Goal: Task Accomplishment & Management: Use online tool/utility

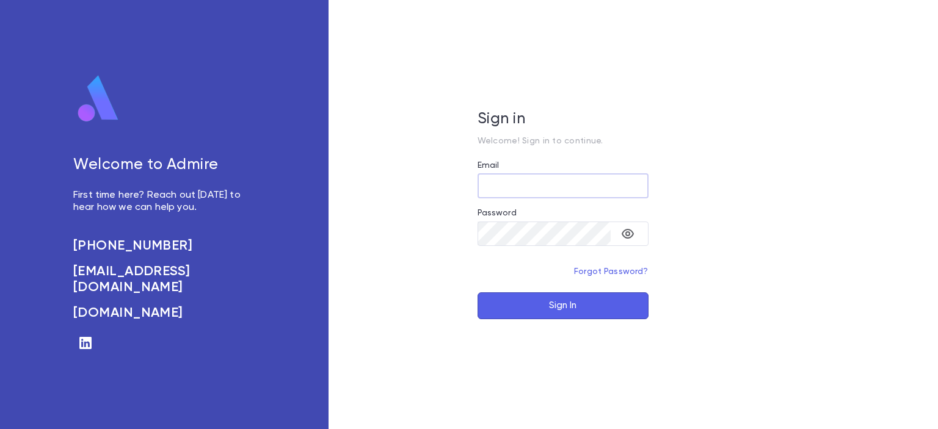
type input "**********"
click at [536, 311] on button "Sign In" at bounding box center [562, 305] width 171 height 27
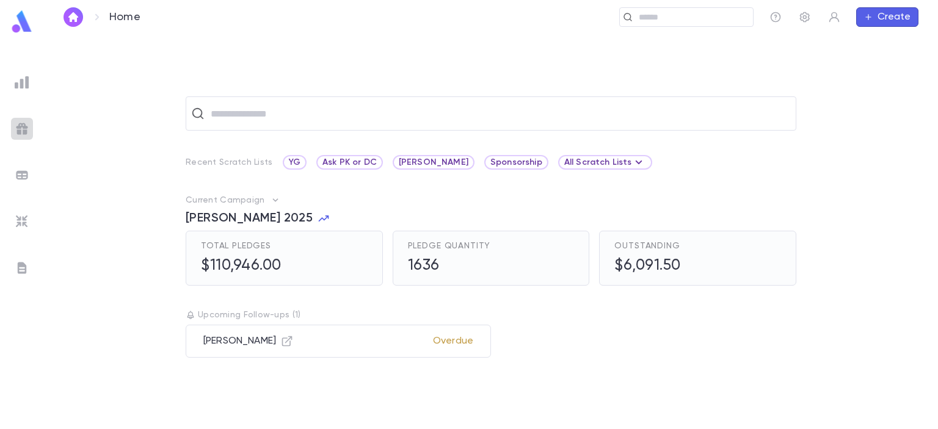
click at [20, 127] on img at bounding box center [22, 129] width 15 height 15
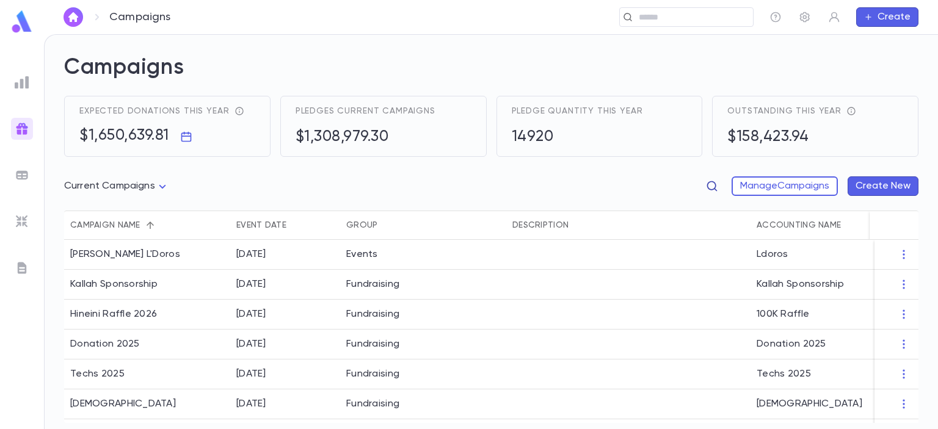
click at [709, 191] on icon "button" at bounding box center [712, 186] width 12 height 12
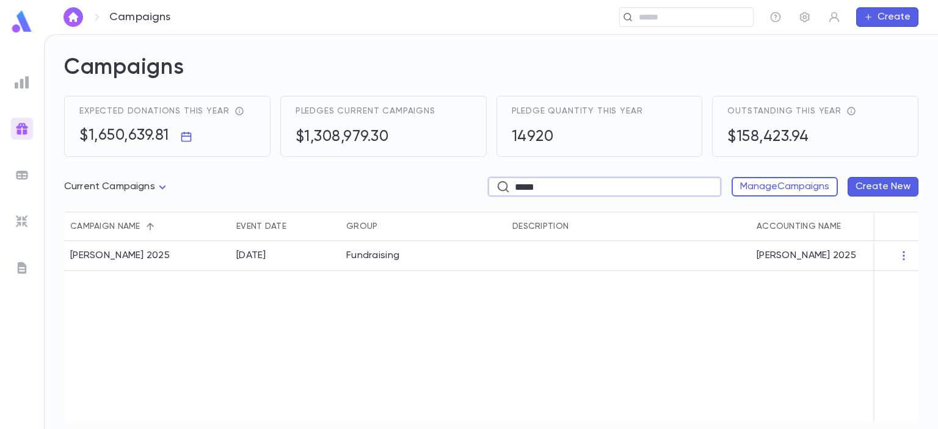
type input "*****"
click at [110, 259] on div "[PERSON_NAME] 2025" at bounding box center [120, 256] width 100 height 12
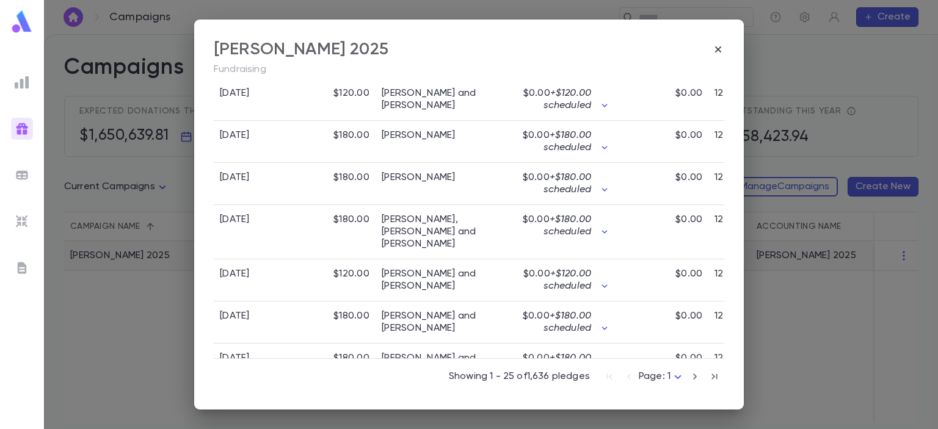
scroll to position [1129, 0]
click at [711, 51] on div "Eretz Yisroel Raffle 2025" at bounding box center [469, 49] width 510 height 21
click at [721, 47] on icon "button" at bounding box center [718, 49] width 6 height 6
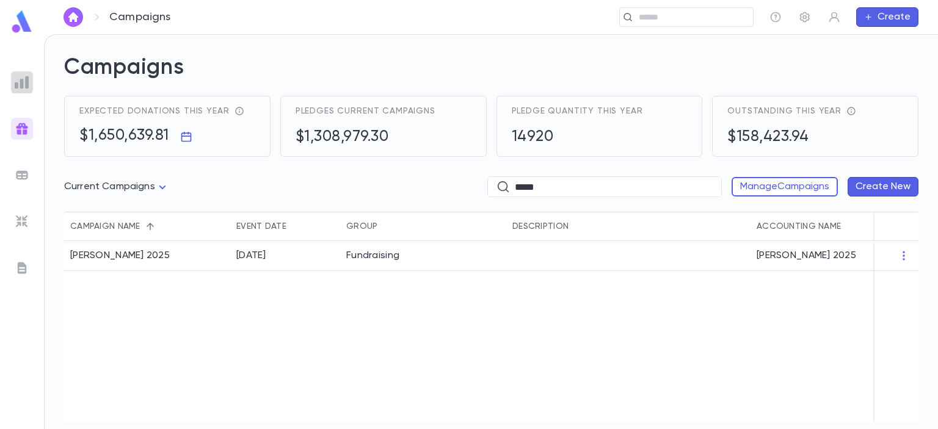
click at [26, 77] on img at bounding box center [22, 82] width 15 height 15
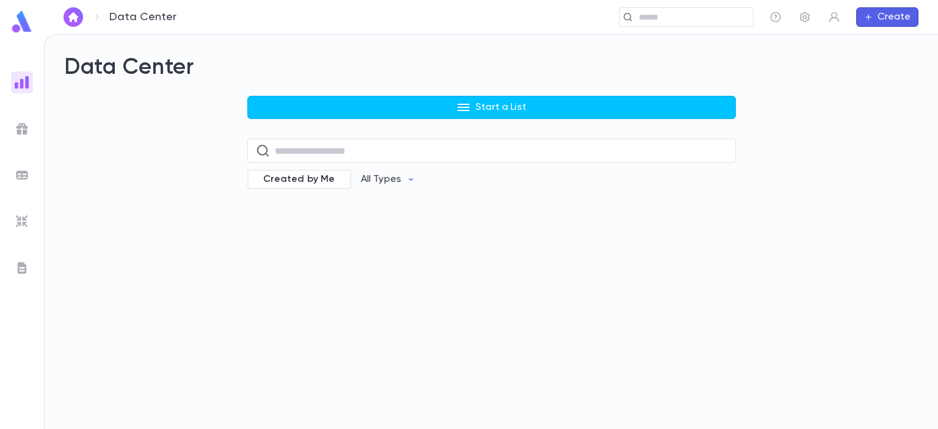
click at [23, 24] on img at bounding box center [22, 22] width 24 height 24
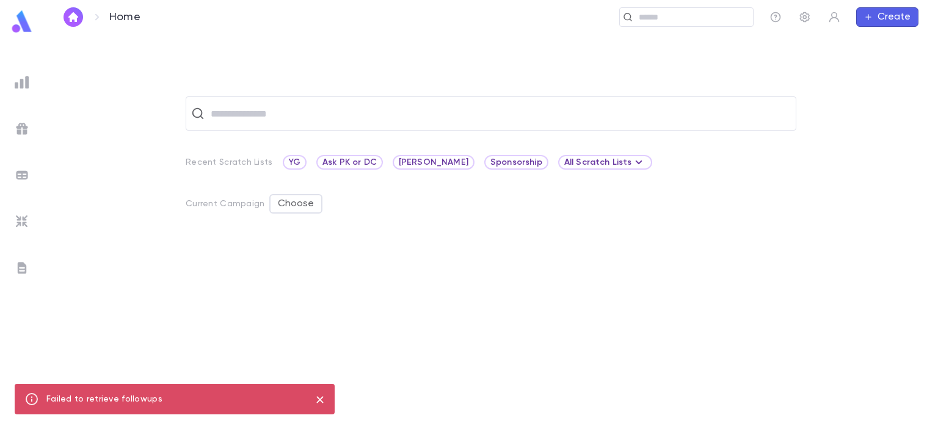
click at [316, 391] on button "close" at bounding box center [320, 400] width 20 height 20
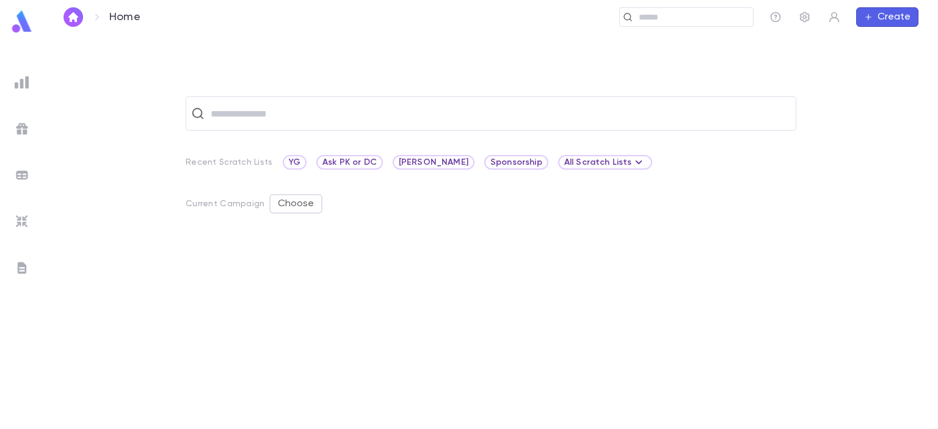
click at [18, 19] on img at bounding box center [22, 22] width 24 height 24
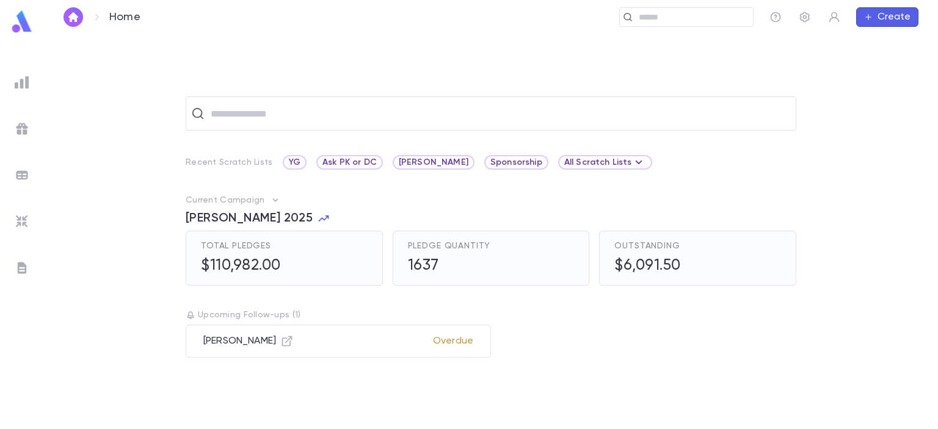
click at [267, 274] on h5 "$110,982.00" at bounding box center [241, 266] width 80 height 18
click at [20, 89] on div at bounding box center [22, 82] width 22 height 22
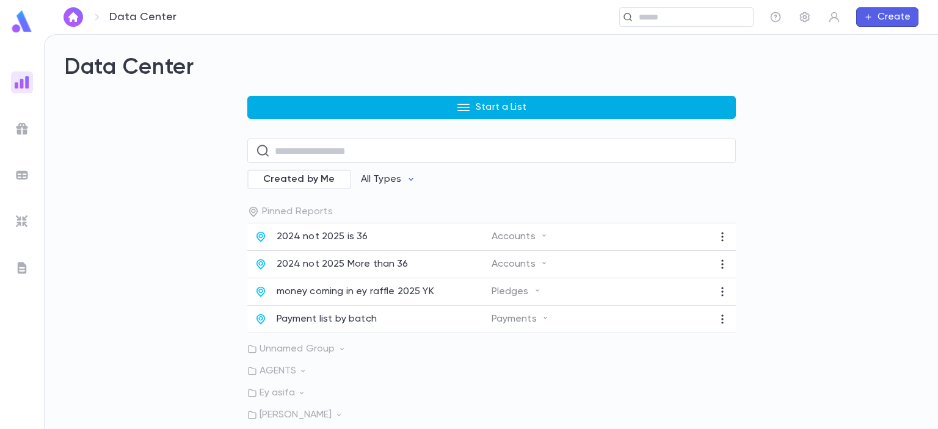
click at [408, 107] on button "Start a List" at bounding box center [491, 107] width 488 height 23
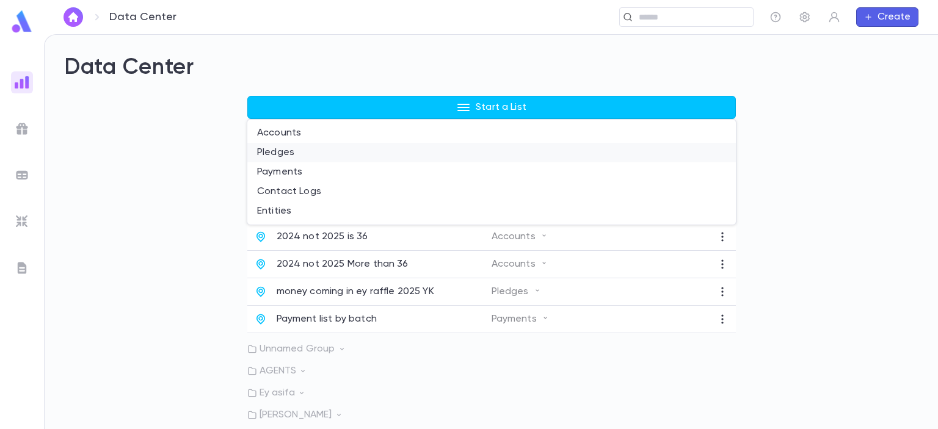
click at [264, 153] on li "Pledges" at bounding box center [491, 153] width 488 height 20
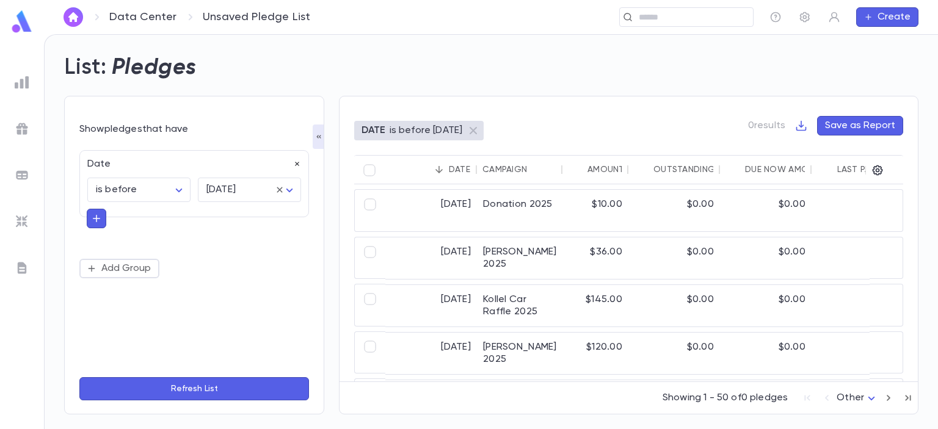
click at [296, 161] on icon "button" at bounding box center [297, 164] width 9 height 9
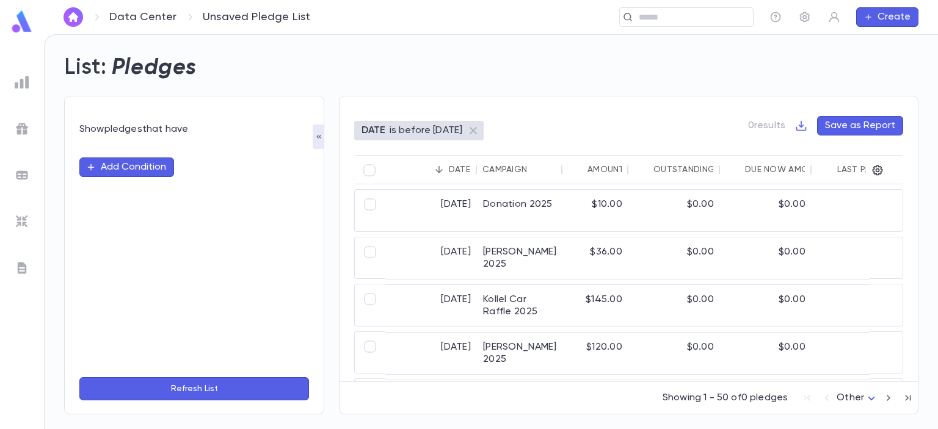
click at [120, 169] on button "Add Condition" at bounding box center [126, 168] width 95 height 20
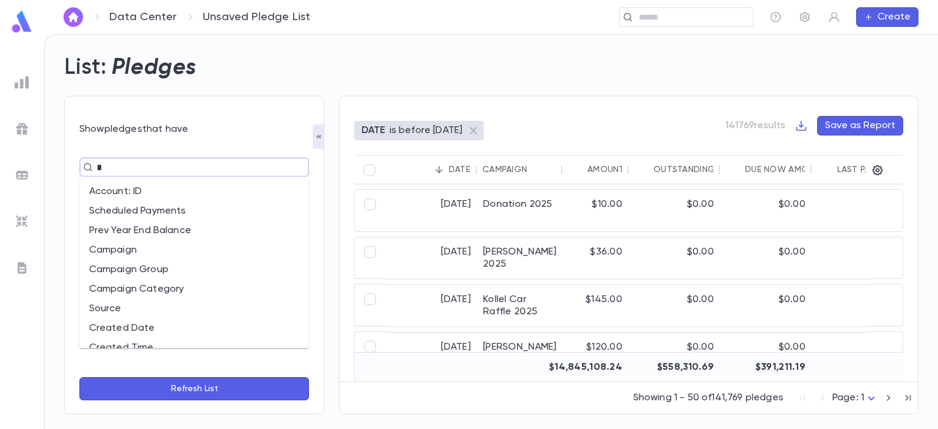
type input "**"
click at [106, 189] on li "Campaign" at bounding box center [194, 192] width 230 height 20
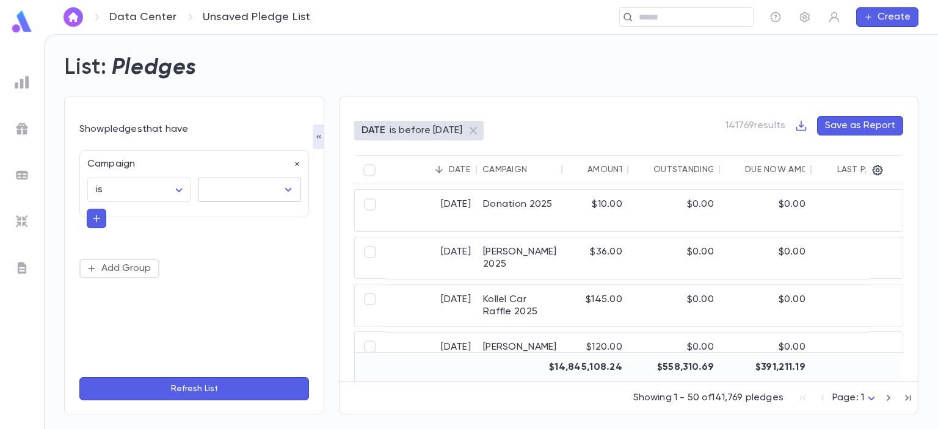
click at [266, 194] on input "text" at bounding box center [240, 189] width 74 height 23
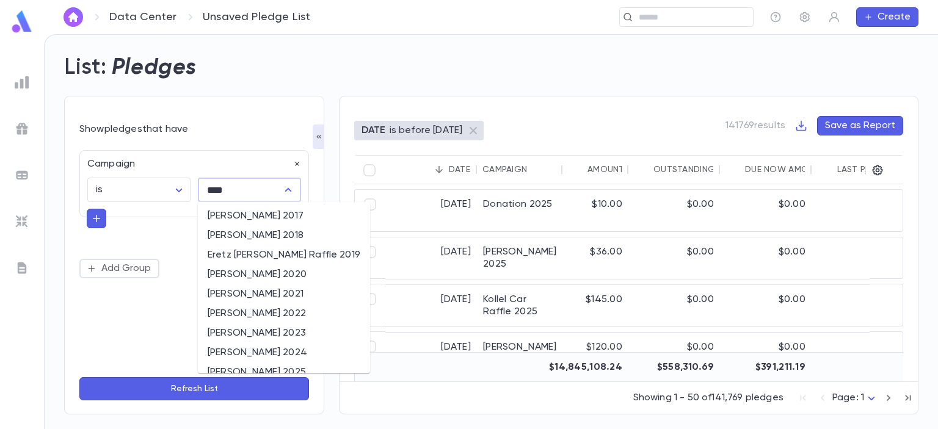
scroll to position [13, 0]
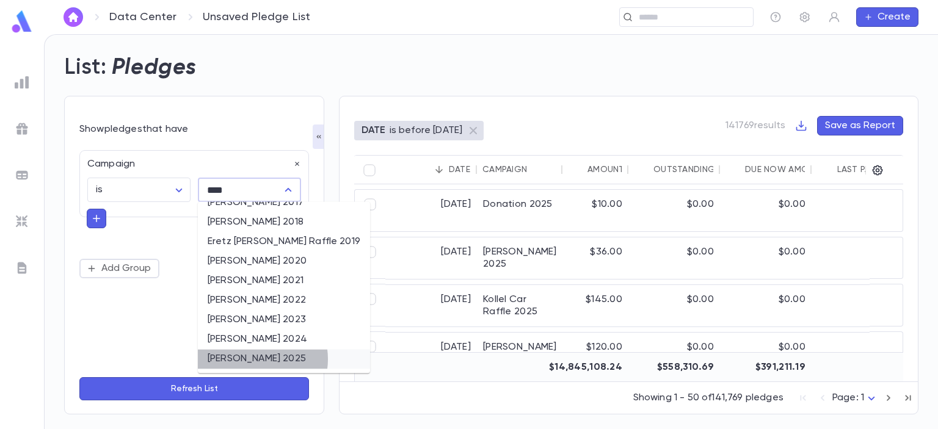
click at [253, 359] on li "Eretz Yisroel Raffle 2025" at bounding box center [284, 359] width 172 height 20
type input "**********"
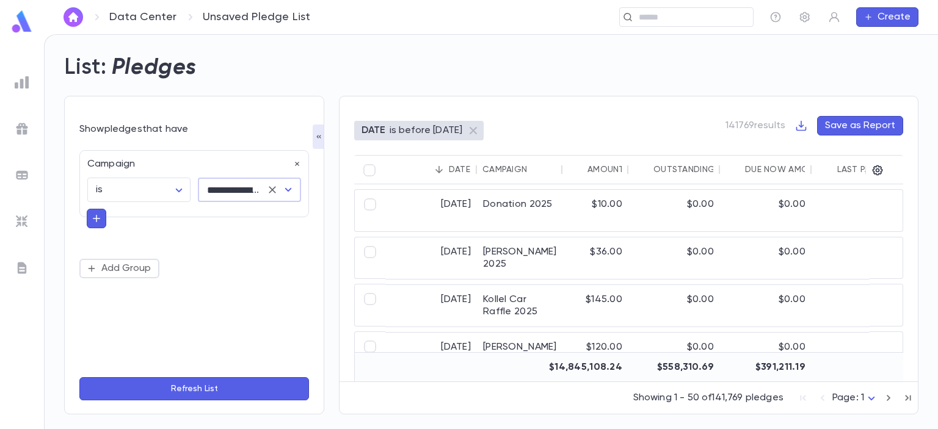
click at [183, 389] on button "Refresh List" at bounding box center [194, 388] width 230 height 23
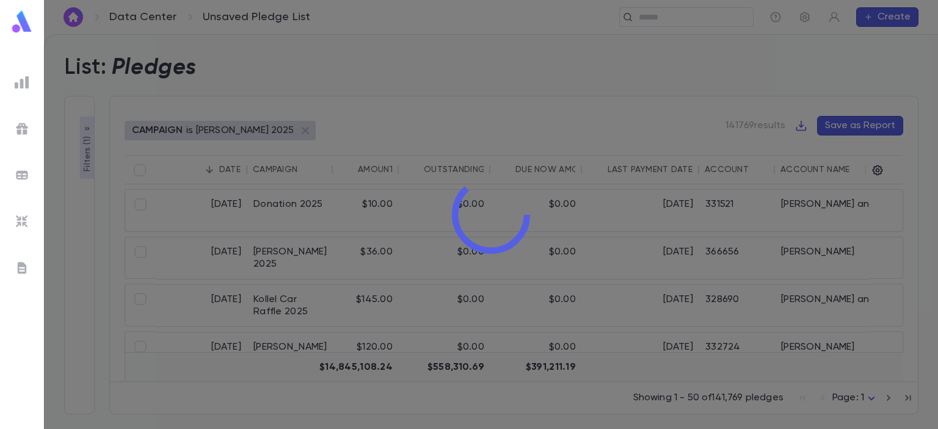
type input "**********"
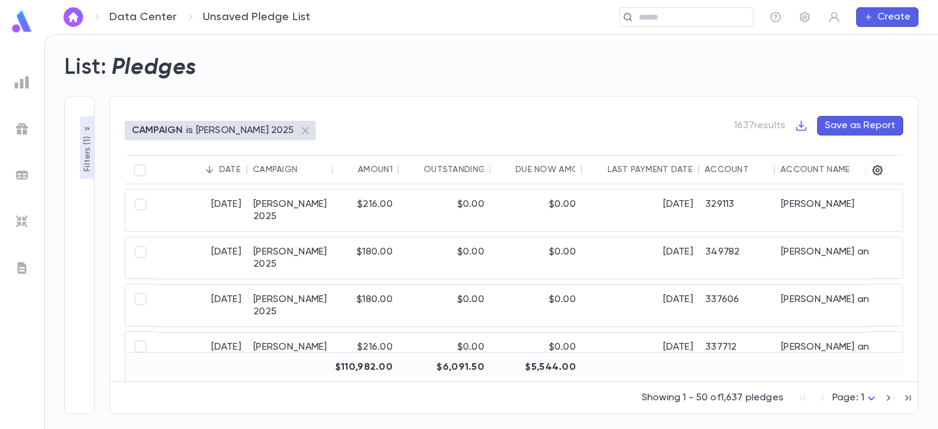
click at [209, 169] on icon "Sort" at bounding box center [209, 169] width 7 height 7
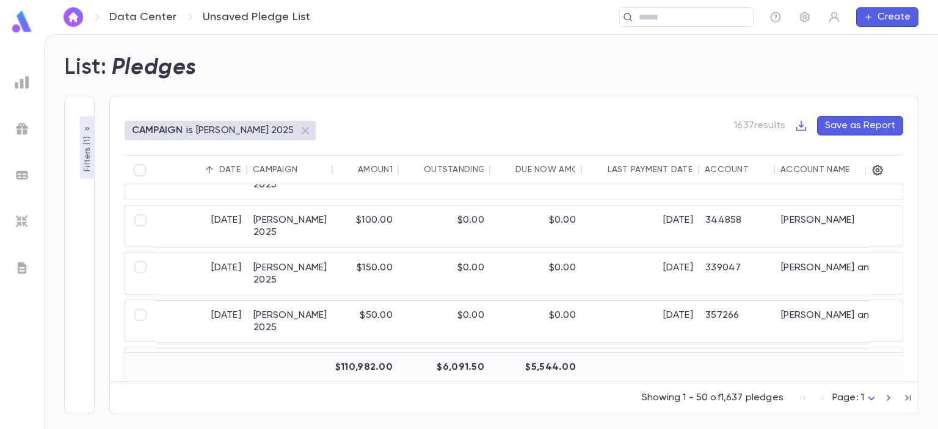
scroll to position [0, 0]
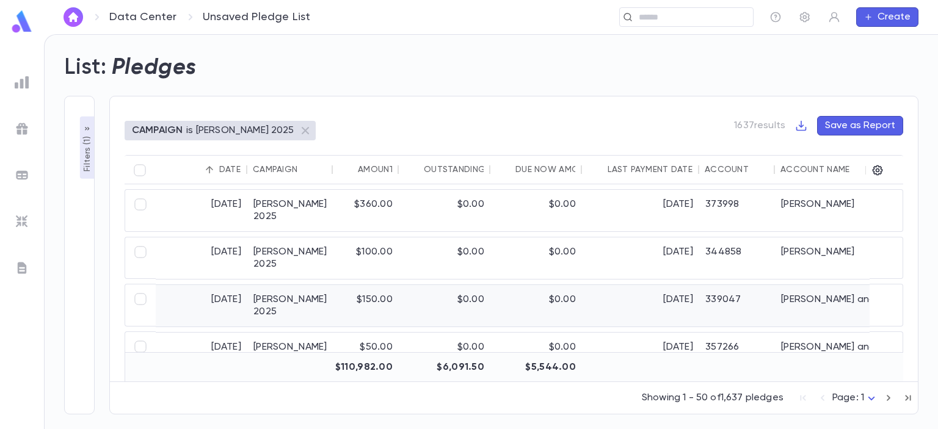
click at [217, 301] on div "6/30/2025" at bounding box center [202, 306] width 92 height 42
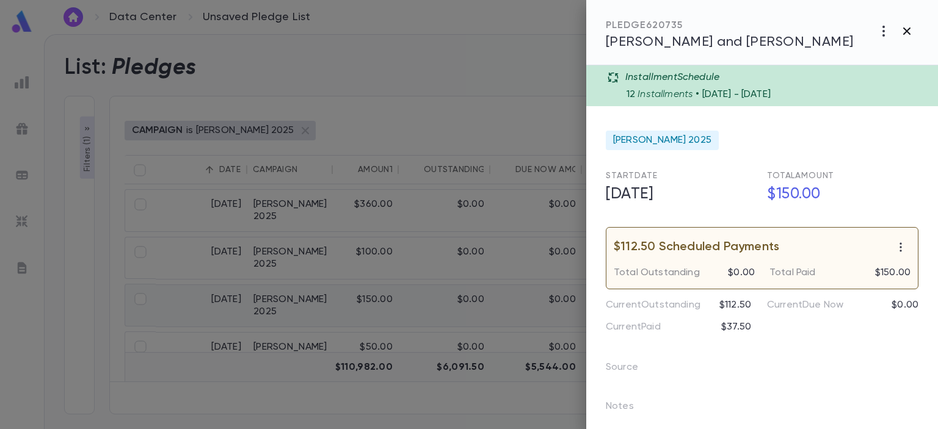
click at [906, 31] on icon "button" at bounding box center [906, 30] width 7 height 7
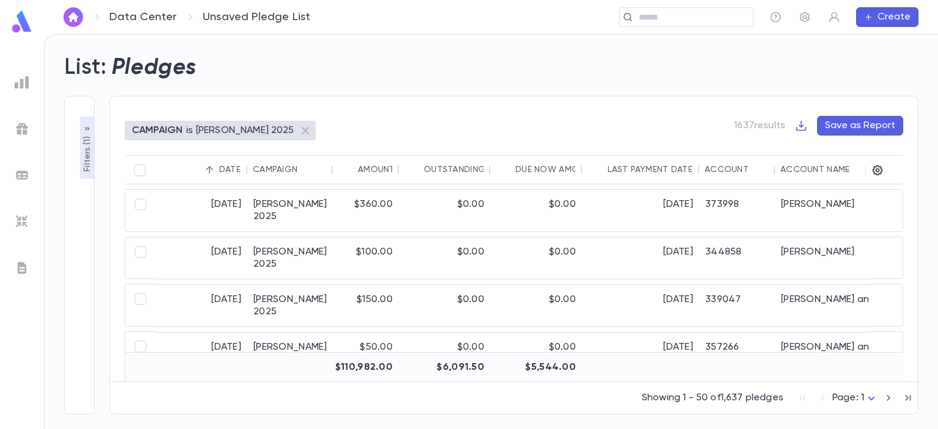
click at [209, 169] on icon "Sort" at bounding box center [209, 169] width 7 height 7
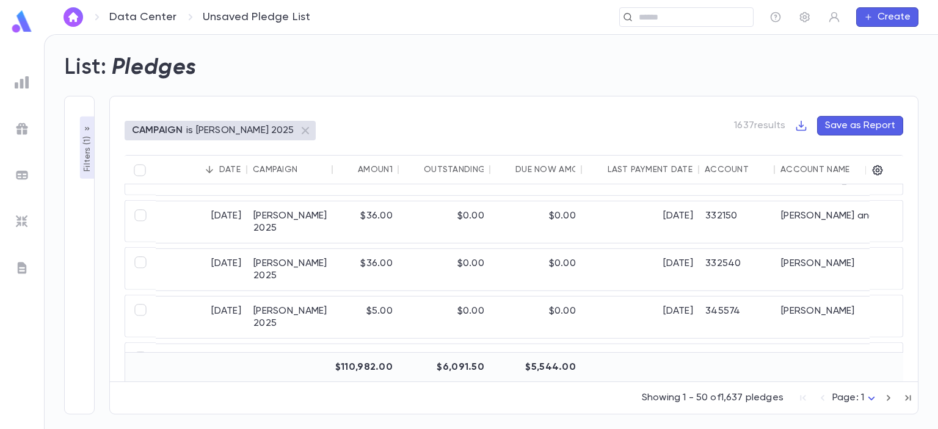
scroll to position [1194, 0]
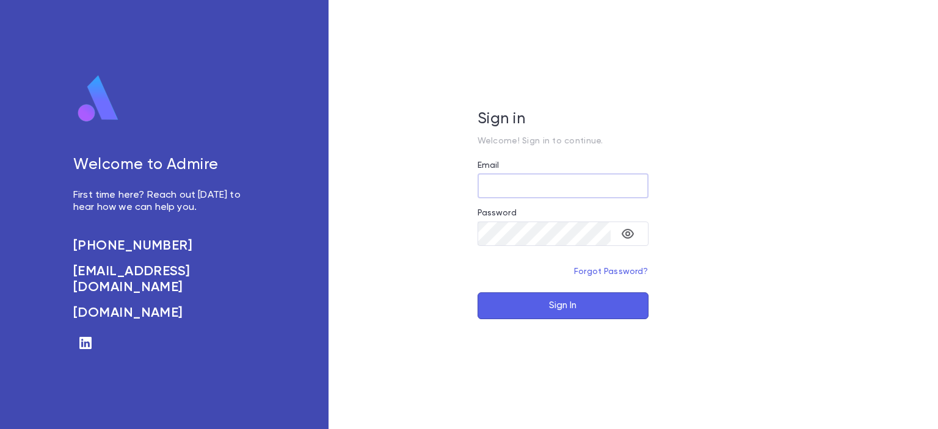
type input "**********"
click at [554, 294] on button "Sign In" at bounding box center [562, 305] width 171 height 27
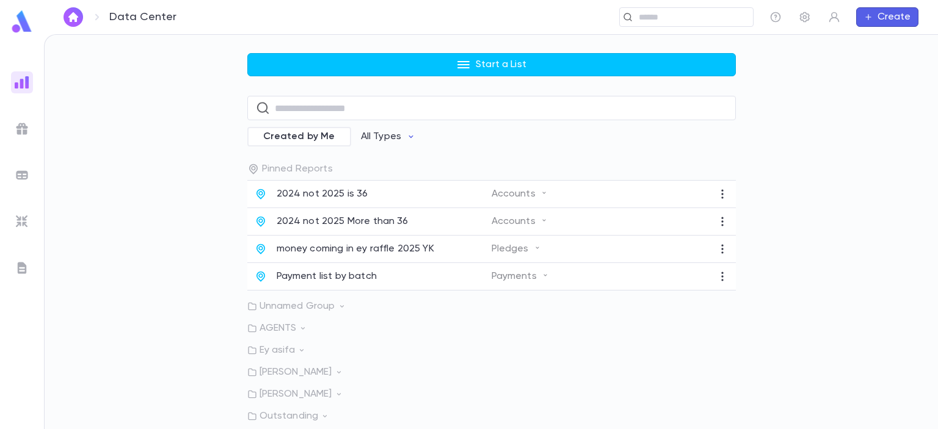
scroll to position [60, 0]
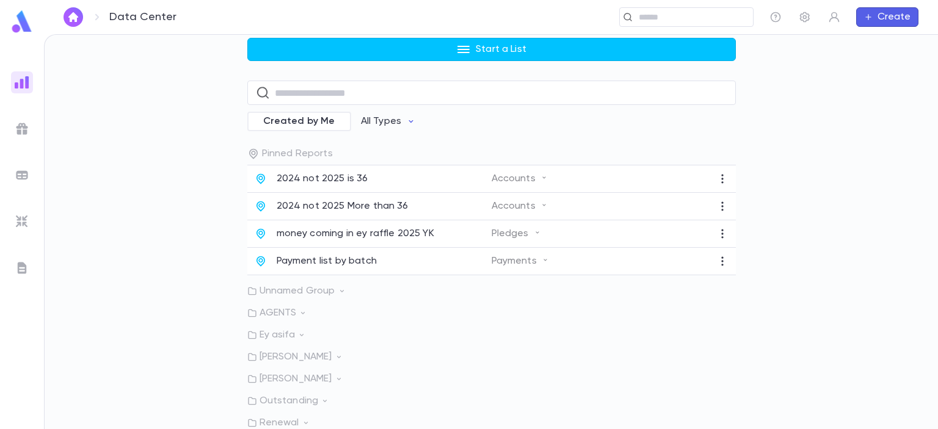
click at [269, 336] on p "Ey asifa" at bounding box center [491, 335] width 488 height 12
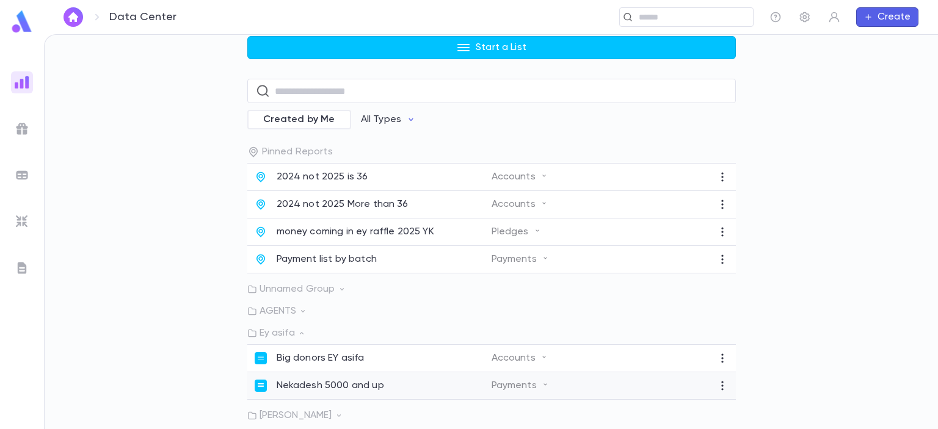
click at [286, 387] on p "Nekadesh 5000 and up" at bounding box center [330, 386] width 107 height 12
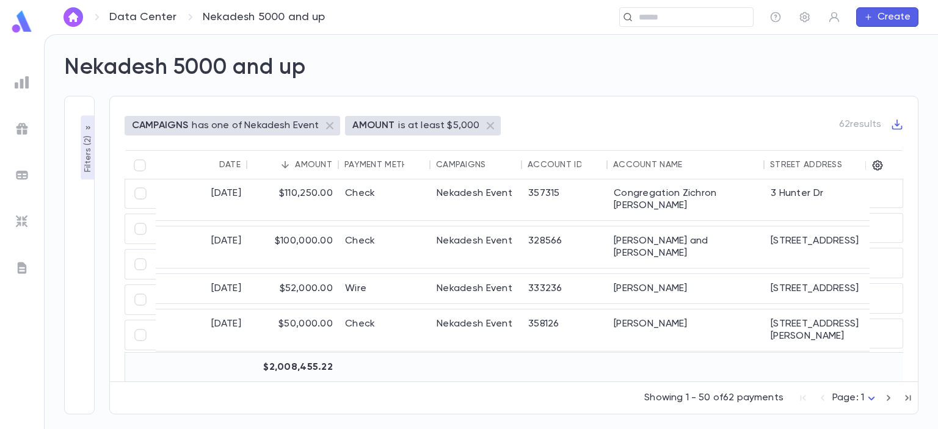
scroll to position [103, 0]
click at [446, 225] on div "Nekadesh Event" at bounding box center [476, 246] width 92 height 42
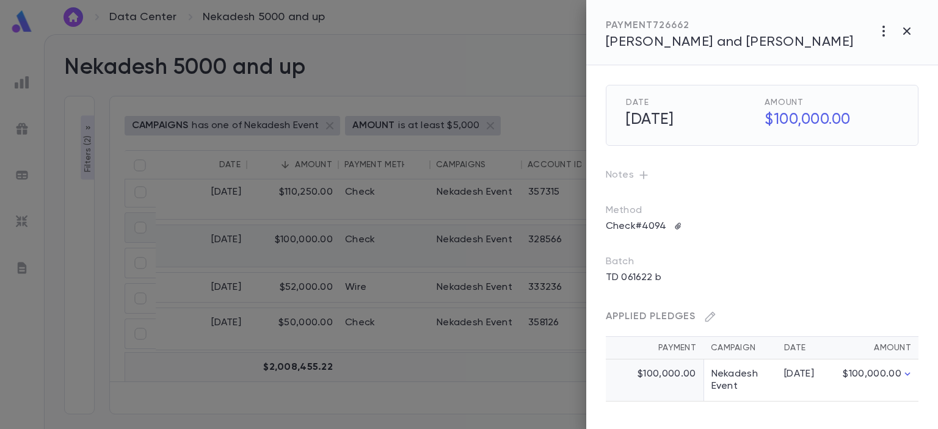
click at [717, 43] on span "[PERSON_NAME] and [PERSON_NAME]" at bounding box center [730, 41] width 248 height 13
click at [908, 32] on icon "button" at bounding box center [906, 30] width 7 height 7
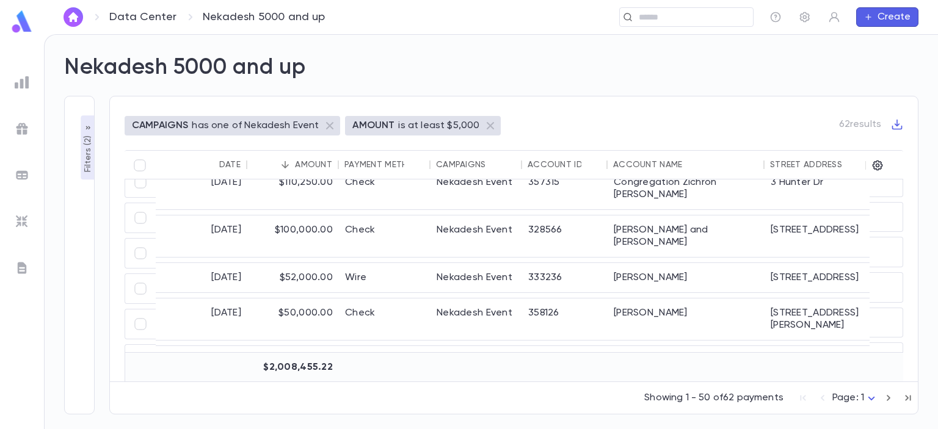
scroll to position [122, 0]
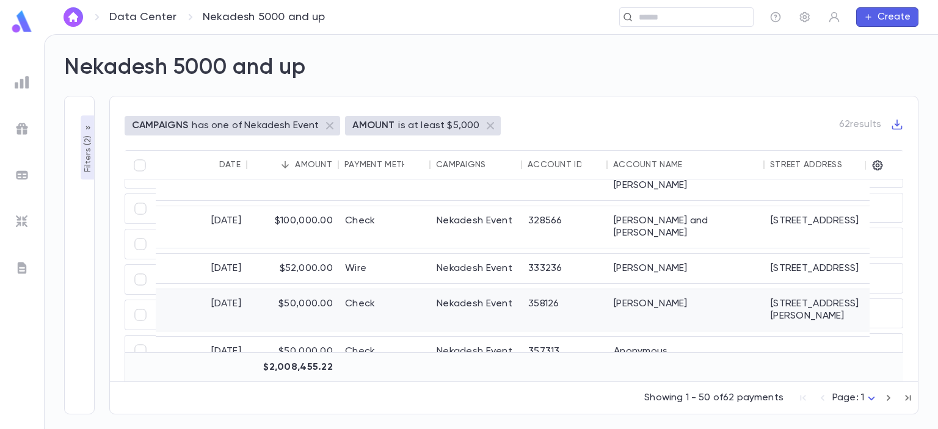
click at [718, 289] on div "Heitner, Bentzion" at bounding box center [686, 310] width 157 height 42
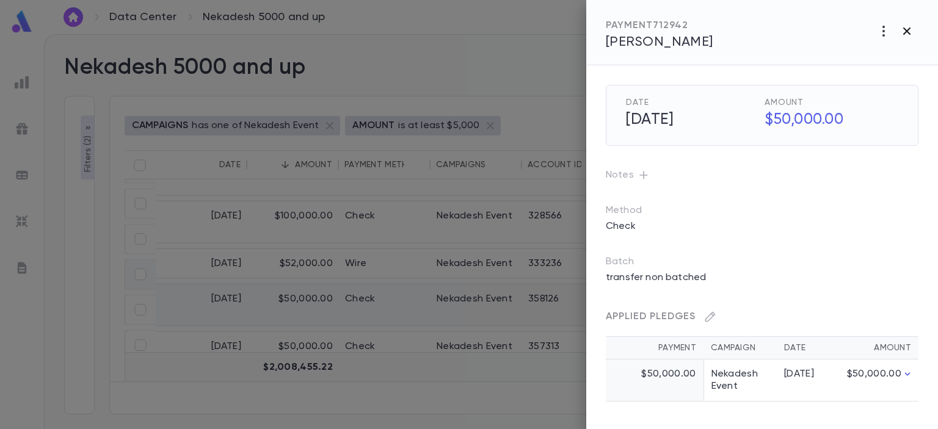
click at [903, 27] on icon "button" at bounding box center [906, 31] width 15 height 15
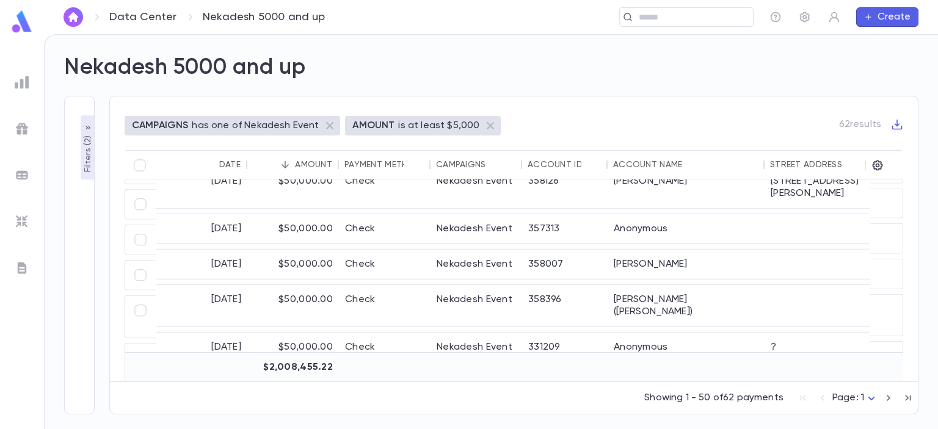
scroll to position [227, 0]
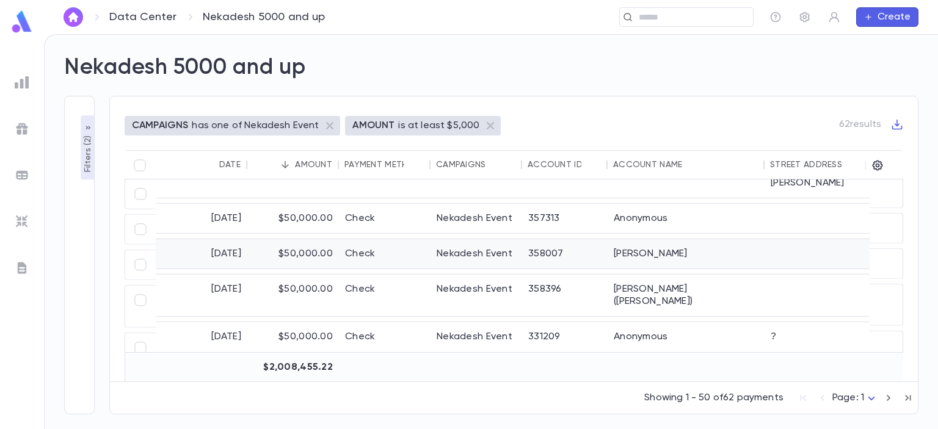
click at [772, 239] on div at bounding box center [823, 253] width 118 height 29
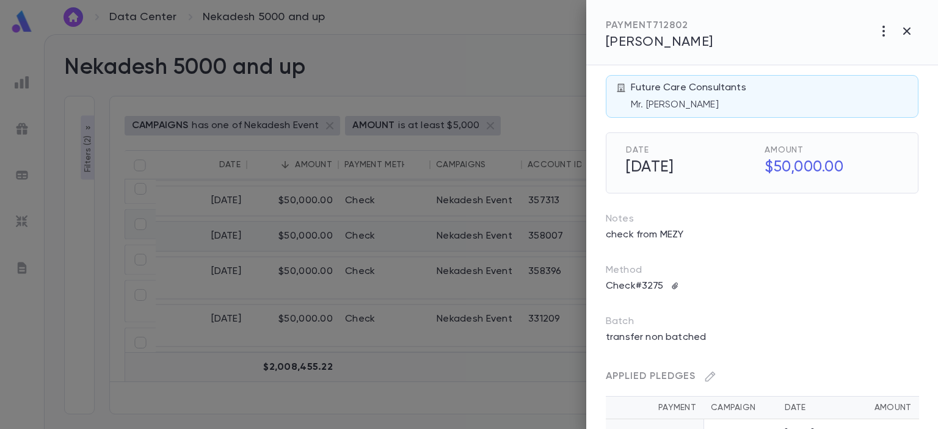
scroll to position [0, 0]
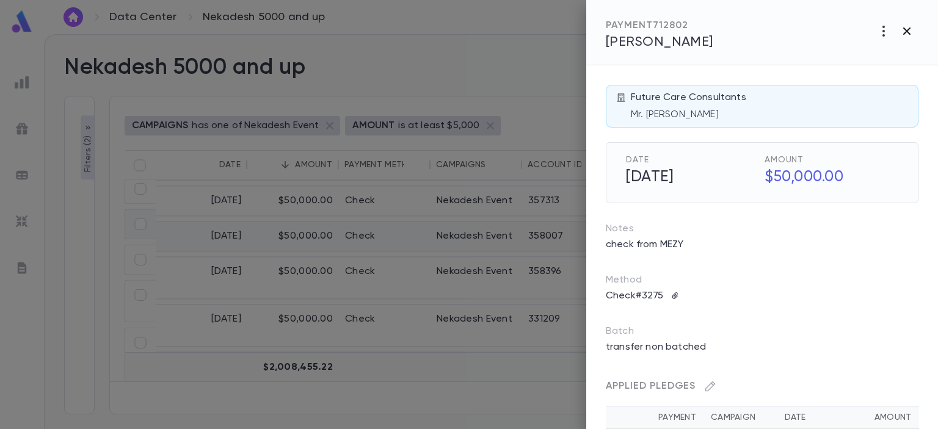
click at [906, 34] on icon "button" at bounding box center [906, 31] width 15 height 15
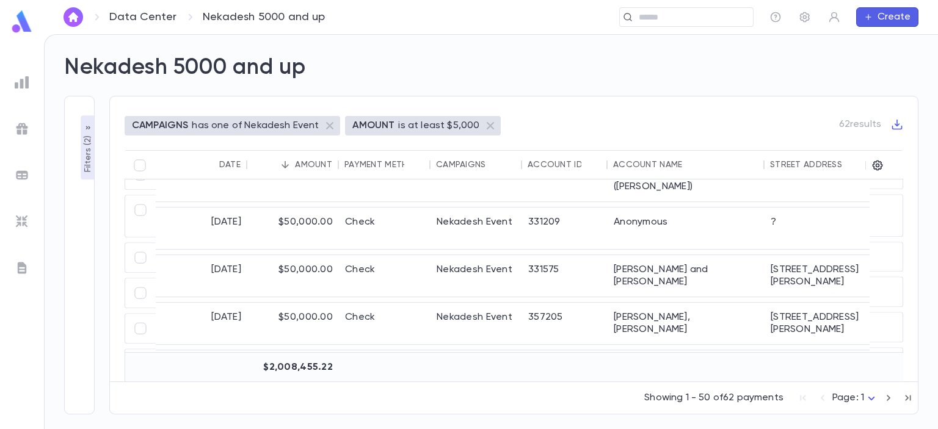
scroll to position [305, 0]
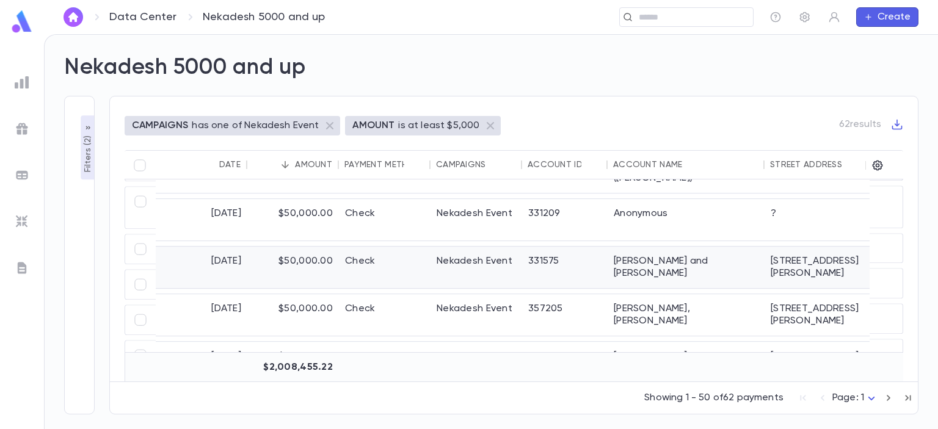
click at [763, 252] on div "Netzer, Moshe and Leah" at bounding box center [686, 268] width 157 height 42
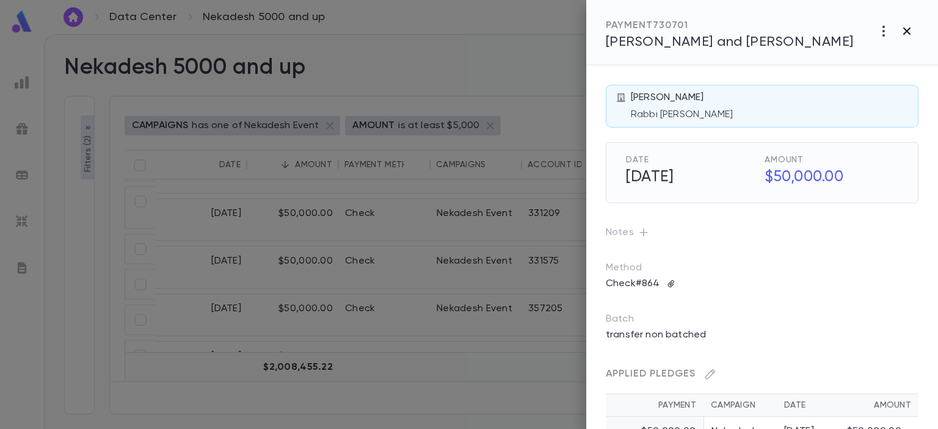
click at [906, 31] on icon "button" at bounding box center [906, 30] width 7 height 7
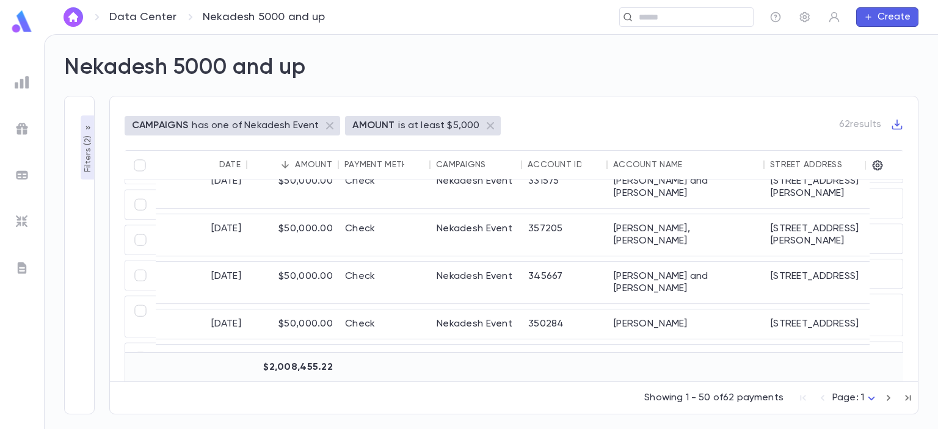
scroll to position [396, 0]
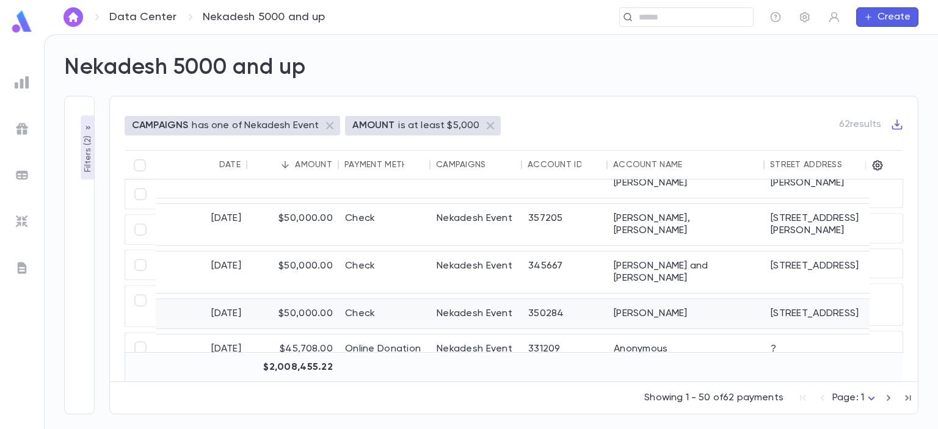
click at [719, 299] on div "Wolf, Reuven" at bounding box center [686, 313] width 157 height 29
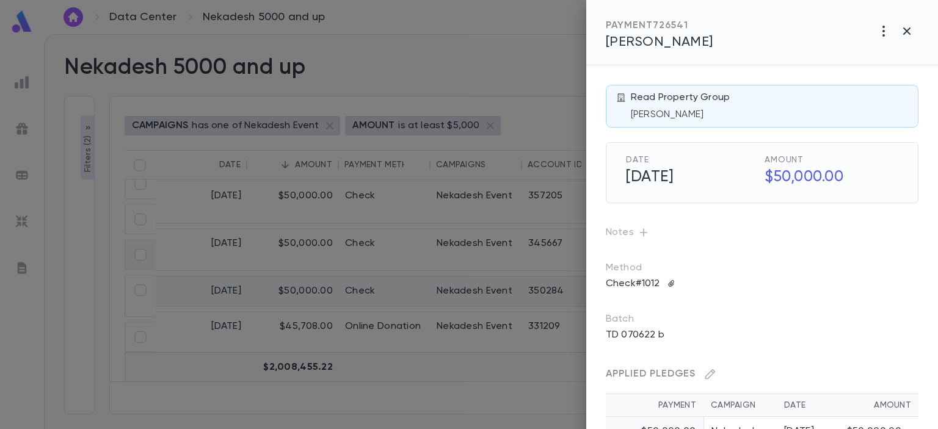
scroll to position [68, 0]
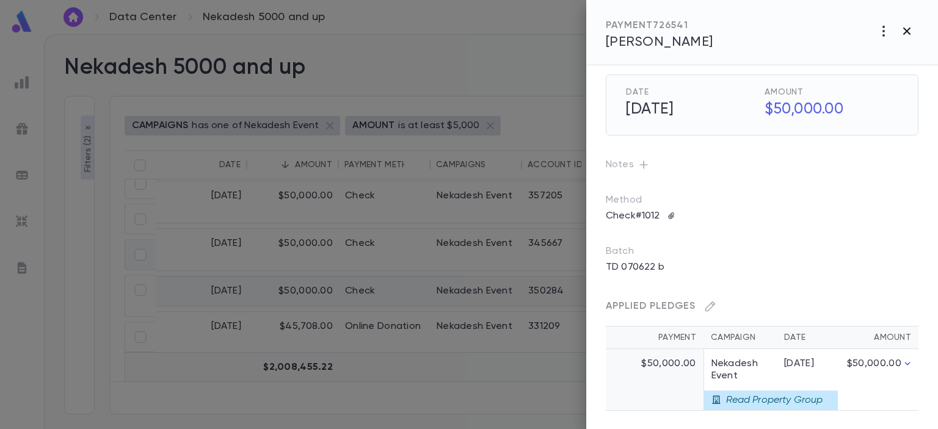
click at [906, 30] on icon "button" at bounding box center [906, 30] width 7 height 7
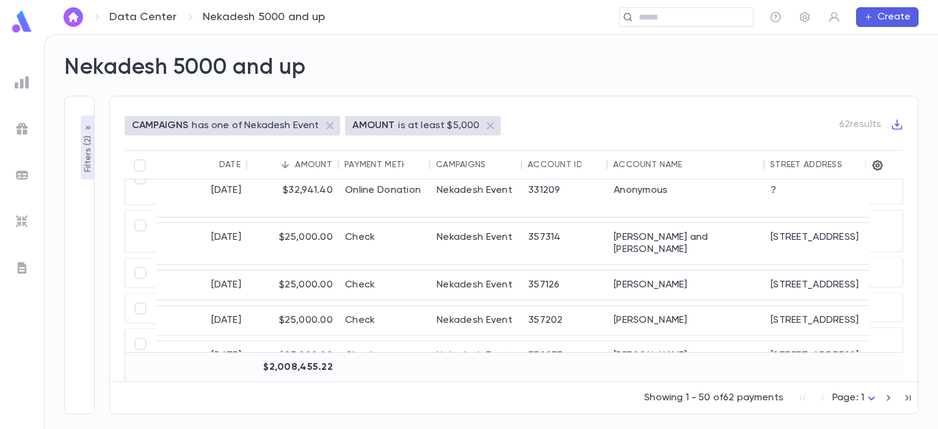
scroll to position [601, 0]
click at [680, 224] on div "Rajchenbach, Chaim and Rikki" at bounding box center [686, 243] width 157 height 42
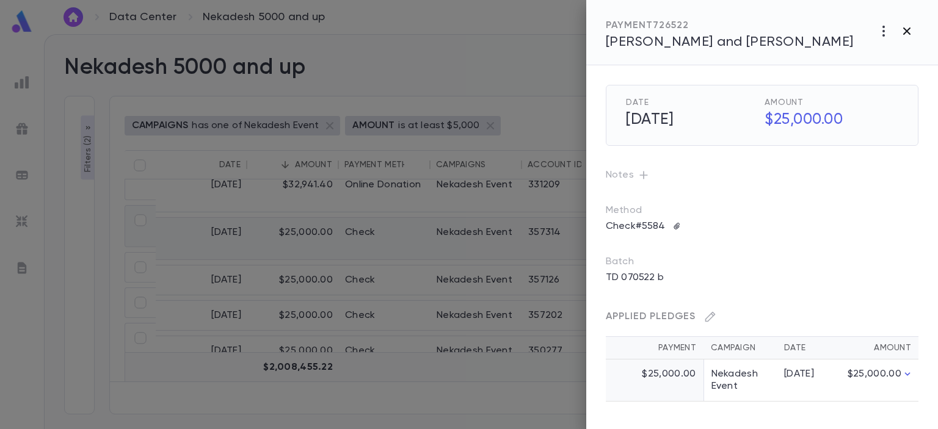
click at [906, 34] on icon "button" at bounding box center [906, 31] width 15 height 15
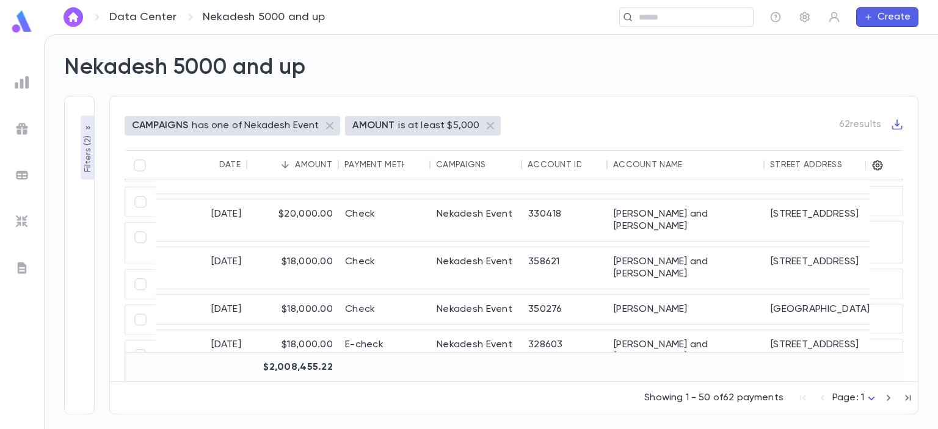
scroll to position [954, 0]
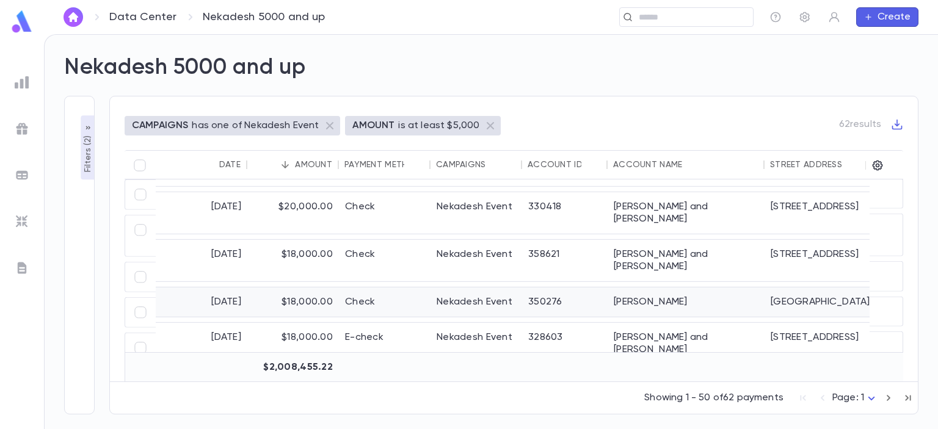
click at [774, 287] on div "1665 47th Street" at bounding box center [823, 301] width 118 height 29
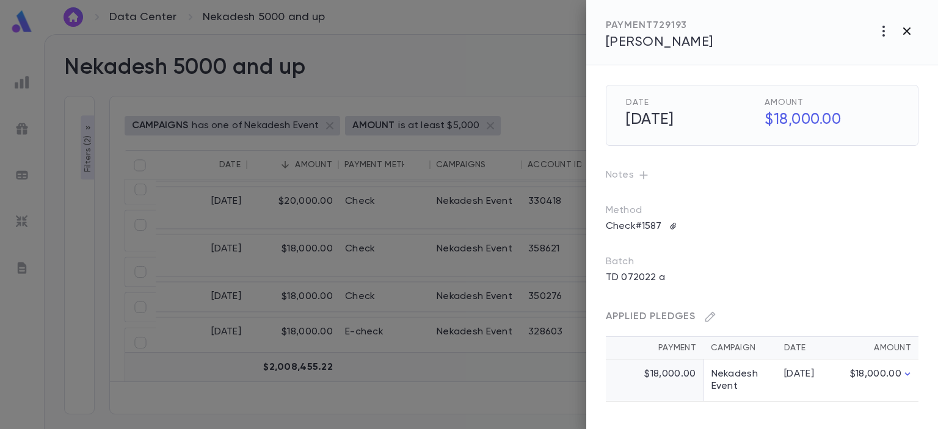
click at [907, 24] on icon "button" at bounding box center [906, 31] width 15 height 15
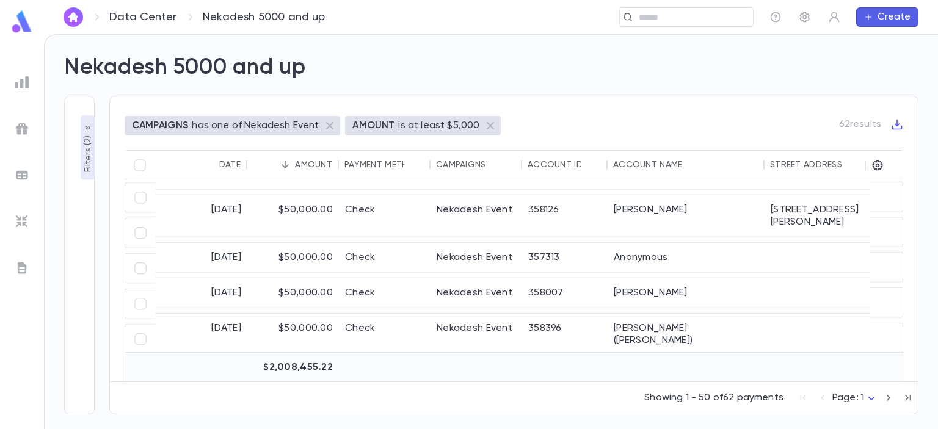
scroll to position [192, 0]
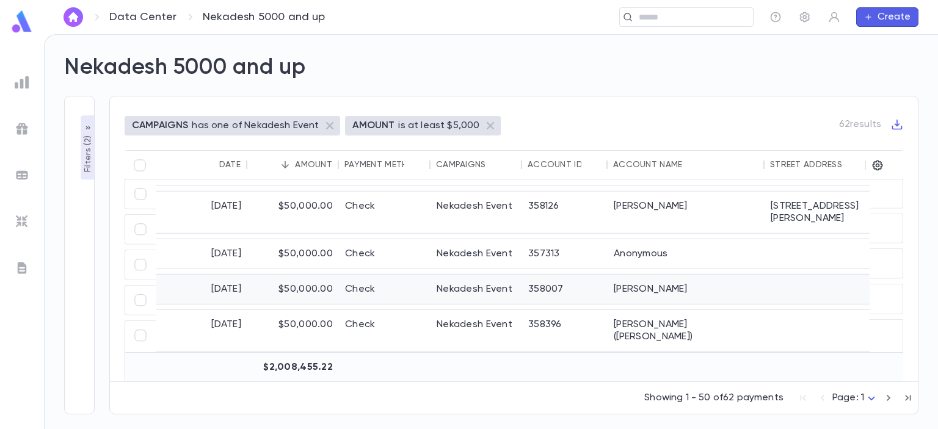
click at [760, 275] on div "Stern, Sam" at bounding box center [686, 289] width 157 height 29
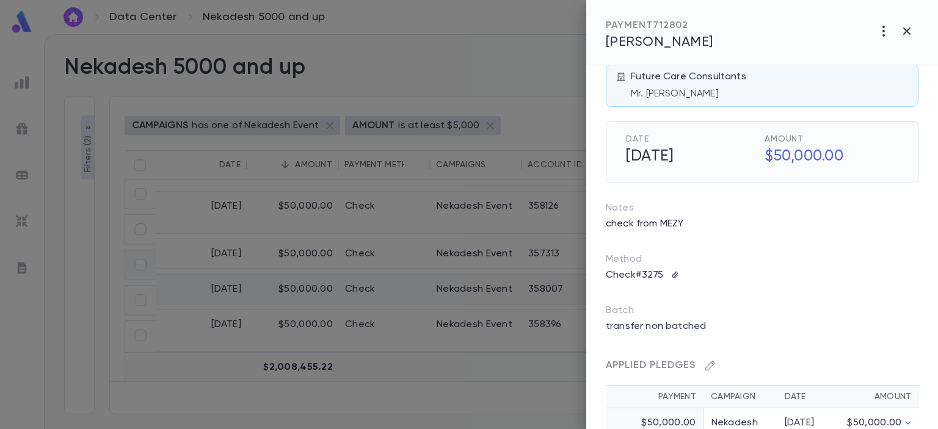
scroll to position [38, 0]
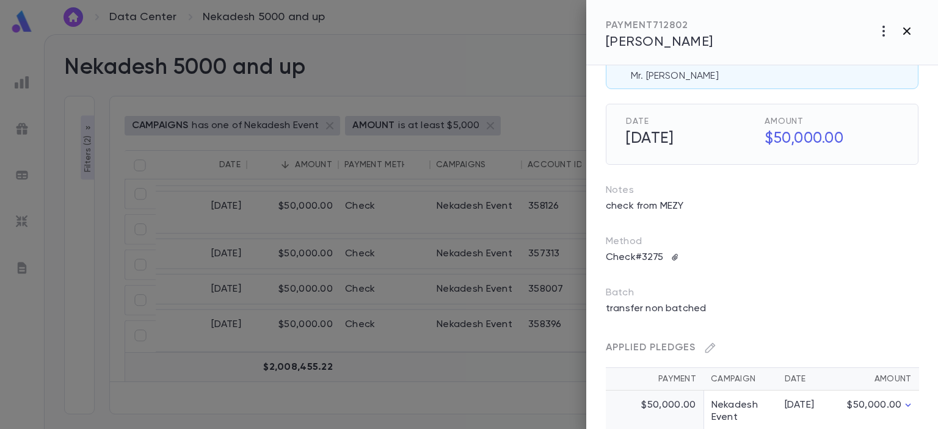
click at [906, 31] on icon "button" at bounding box center [906, 30] width 7 height 7
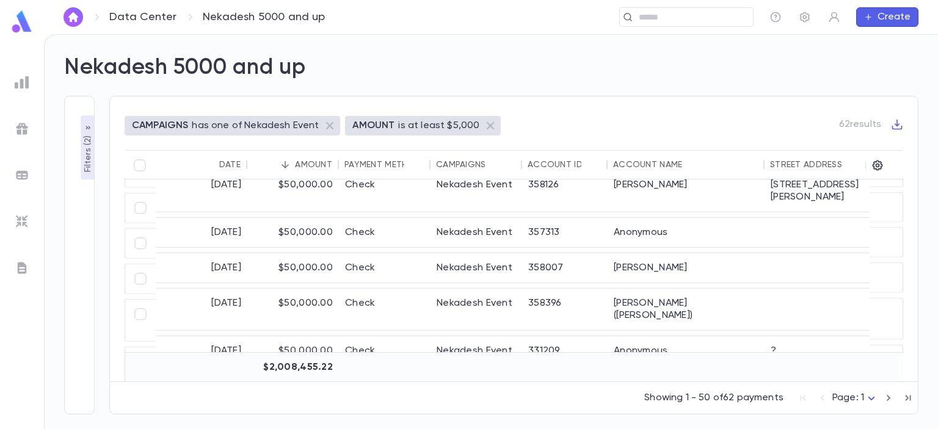
scroll to position [228, 0]
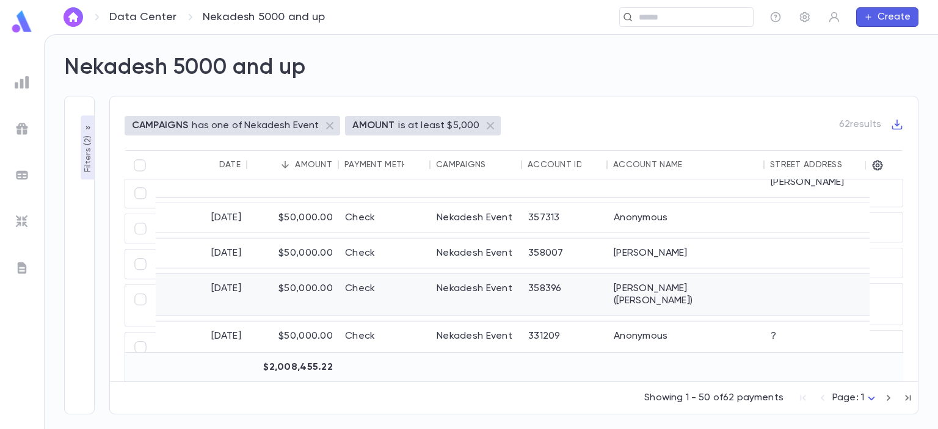
click at [811, 274] on div at bounding box center [823, 295] width 118 height 42
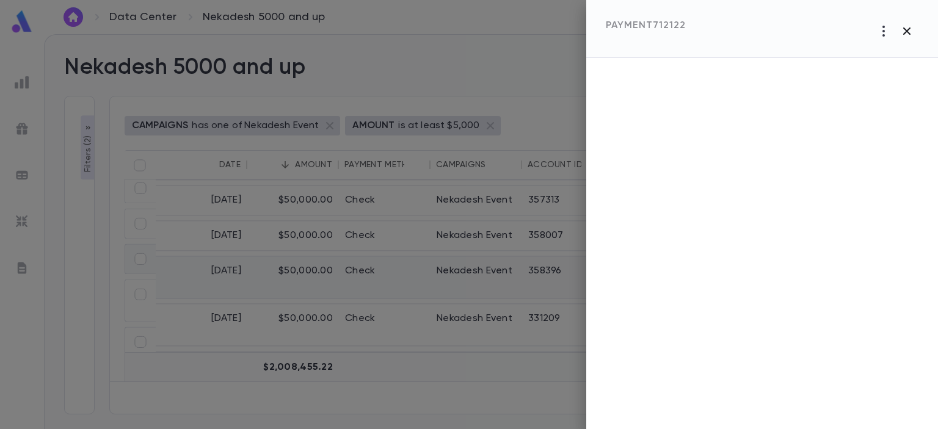
click at [905, 31] on icon "button" at bounding box center [906, 31] width 15 height 15
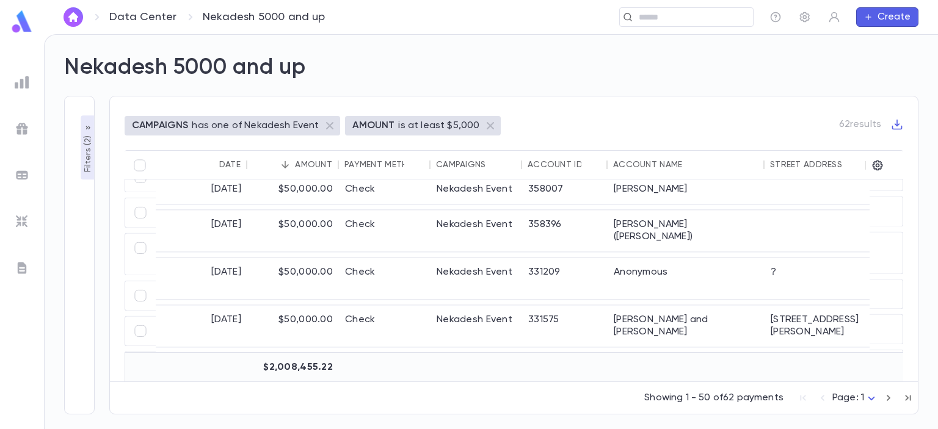
scroll to position [281, 0]
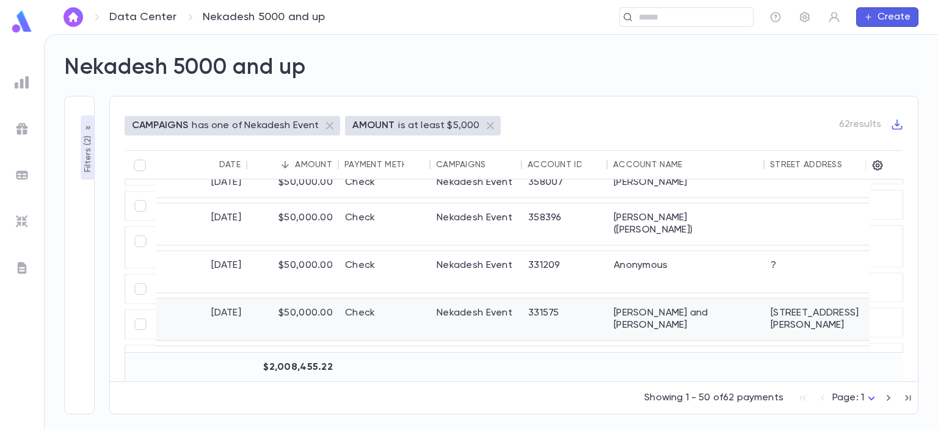
click at [805, 299] on div "156 Glen Ave S" at bounding box center [823, 320] width 118 height 42
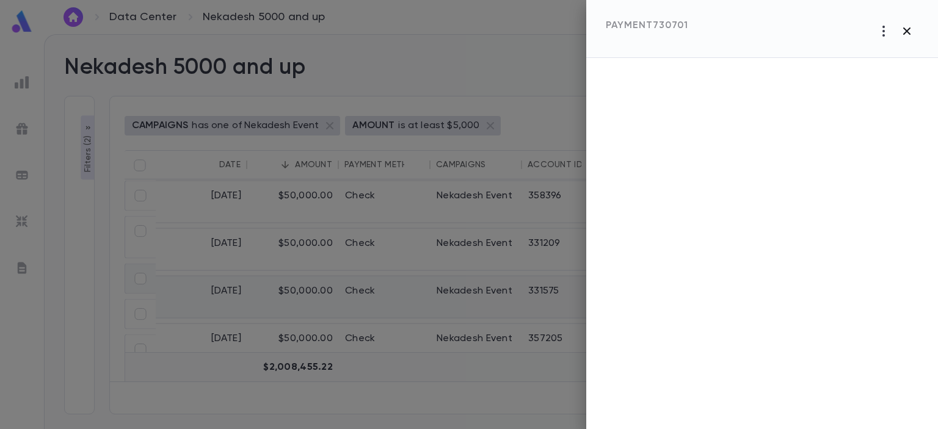
click at [906, 31] on icon "button" at bounding box center [906, 30] width 7 height 7
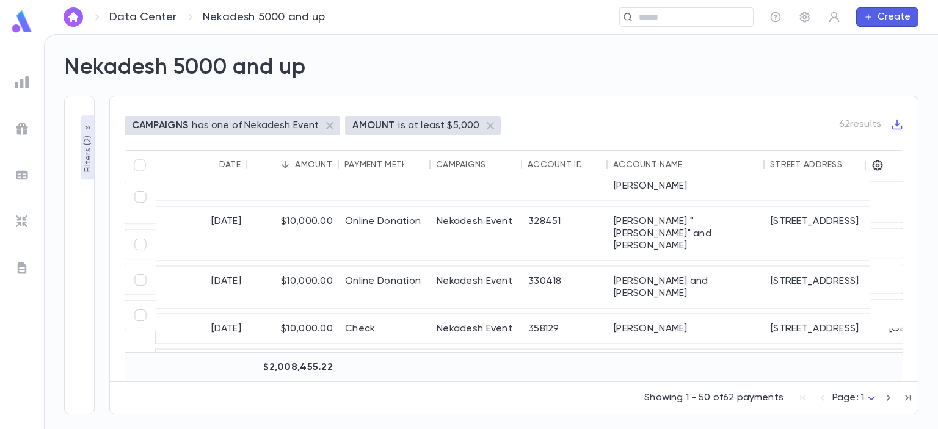
scroll to position [1544, 0]
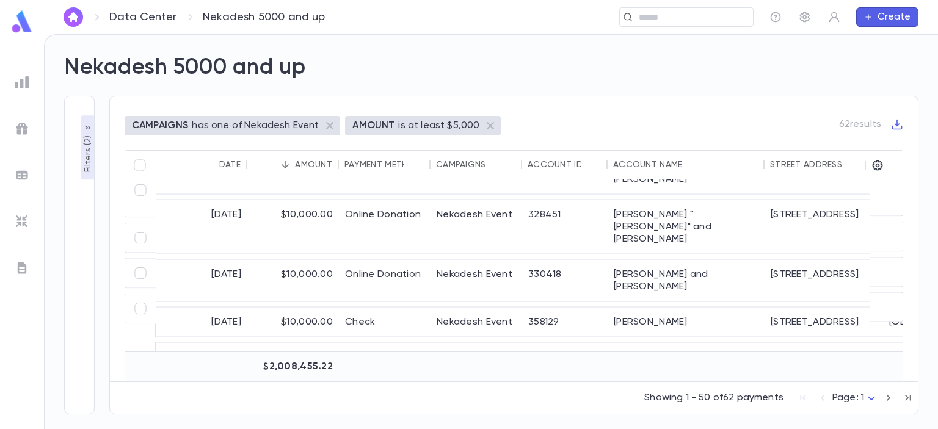
click at [888, 396] on icon "button" at bounding box center [889, 398] width 4 height 6
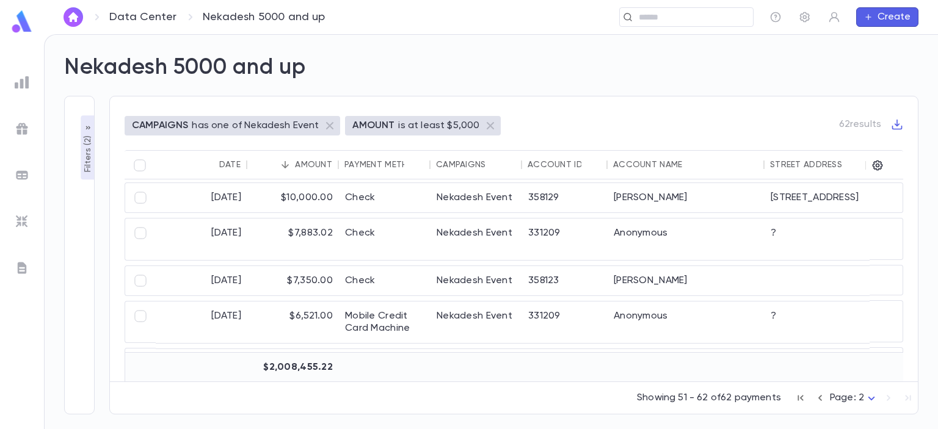
scroll to position [0, 0]
click at [821, 401] on icon "button" at bounding box center [820, 398] width 4 height 6
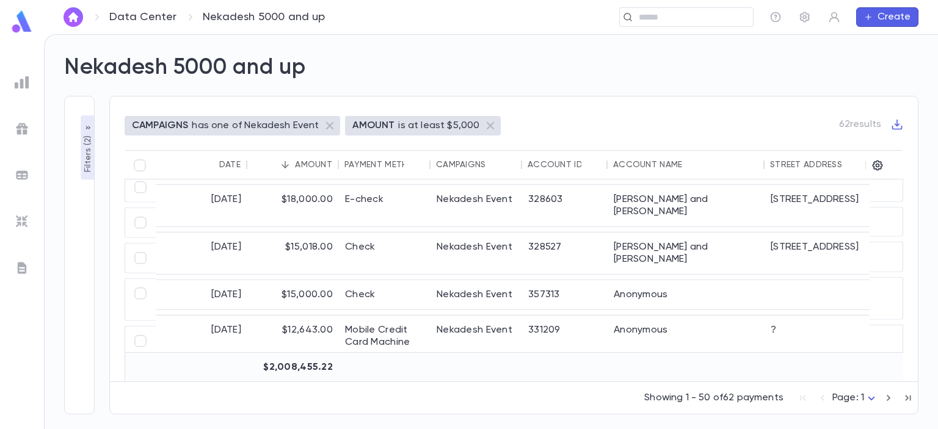
scroll to position [1090, 0]
click at [230, 363] on div "7/22/2022" at bounding box center [202, 377] width 92 height 29
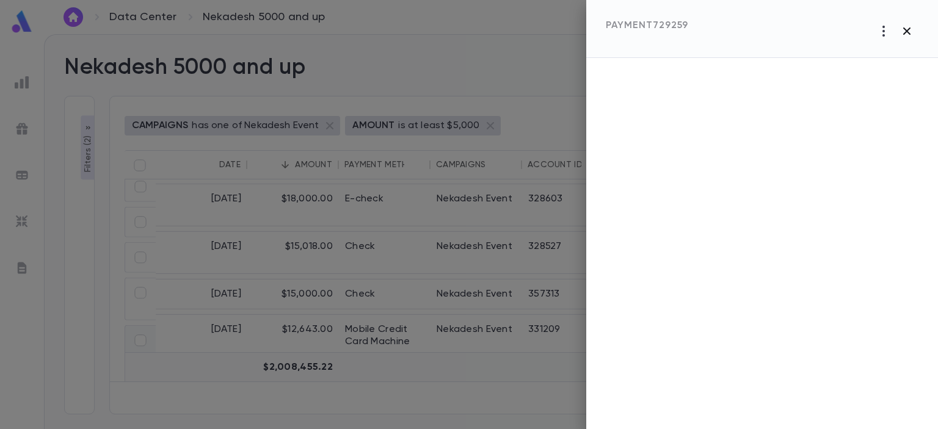
click at [906, 29] on icon "button" at bounding box center [906, 31] width 15 height 15
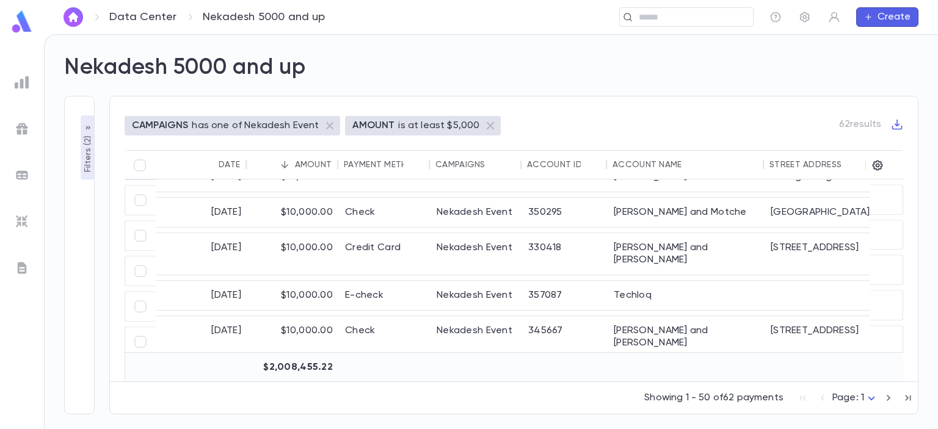
scroll to position [1379, 0]
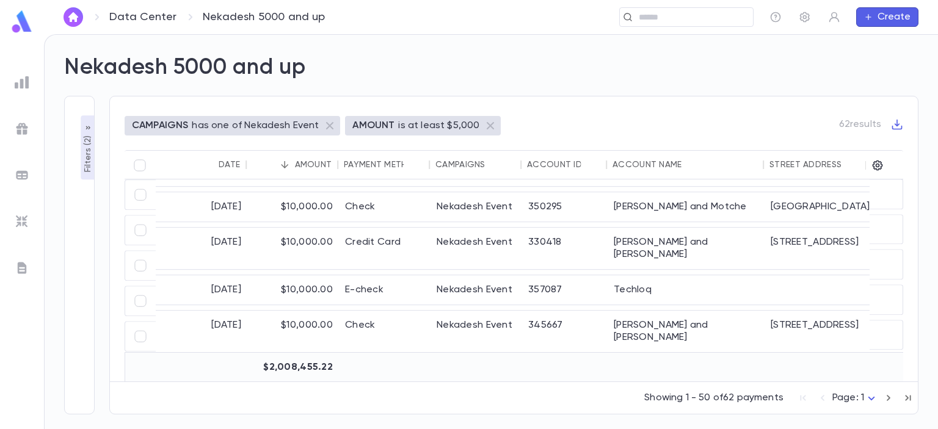
click at [888, 398] on icon "button" at bounding box center [888, 398] width 13 height 15
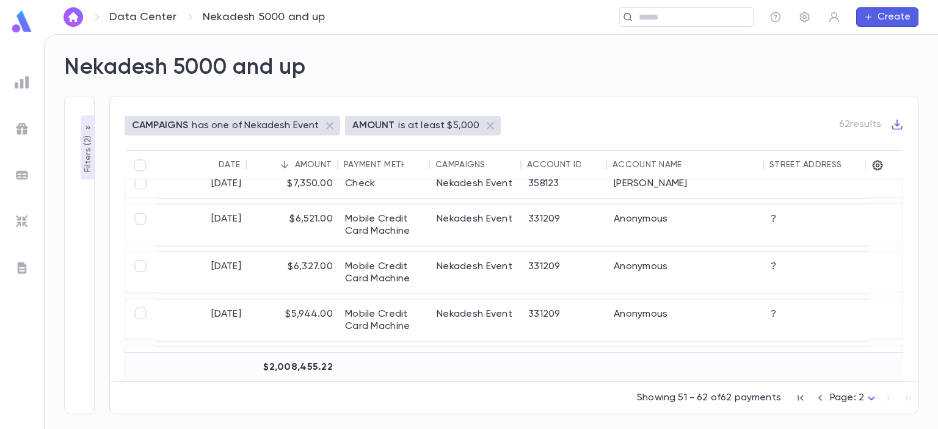
scroll to position [0, 0]
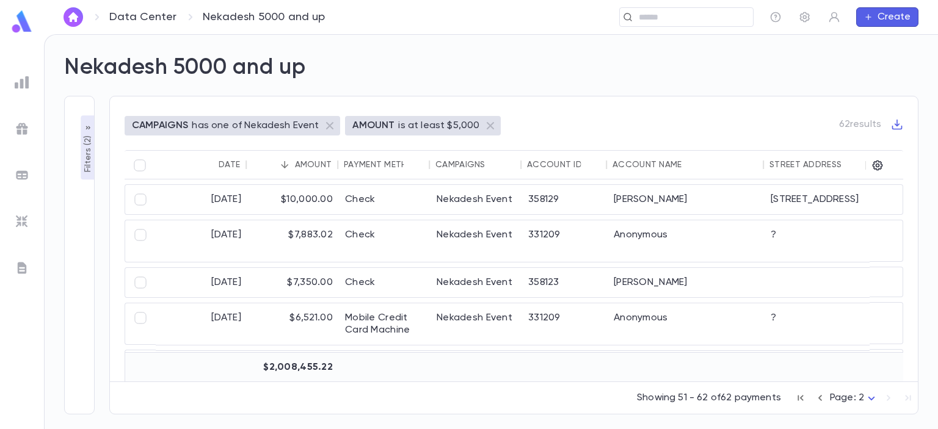
click at [820, 398] on icon "button" at bounding box center [819, 398] width 13 height 15
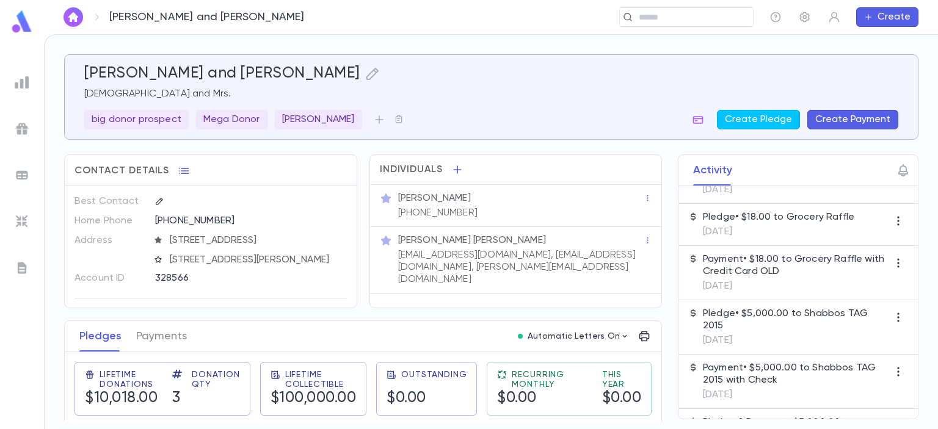
scroll to position [176, 0]
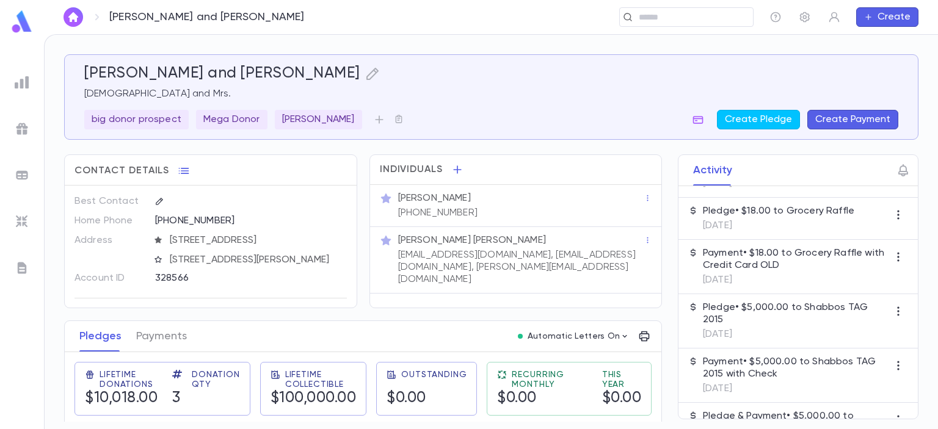
click at [387, 189] on div "[PERSON_NAME] [PHONE_NUMBER]" at bounding box center [516, 206] width 292 height 42
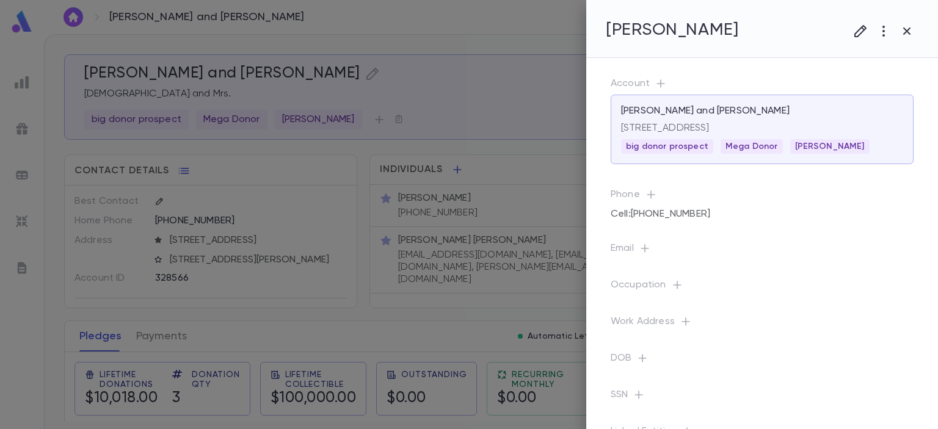
drag, startPoint x: 392, startPoint y: 191, endPoint x: 366, endPoint y: 189, distance: 25.7
click at [366, 189] on div at bounding box center [469, 214] width 938 height 429
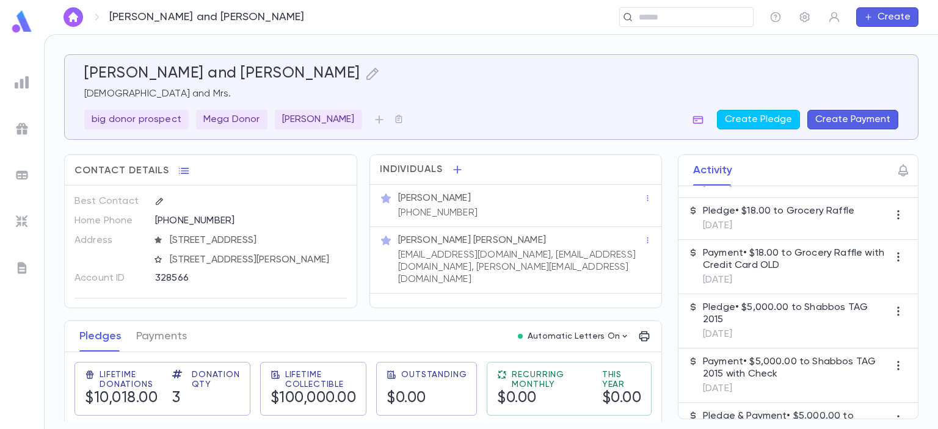
click at [370, 189] on div "[PERSON_NAME] [PHONE_NUMBER]" at bounding box center [516, 206] width 292 height 42
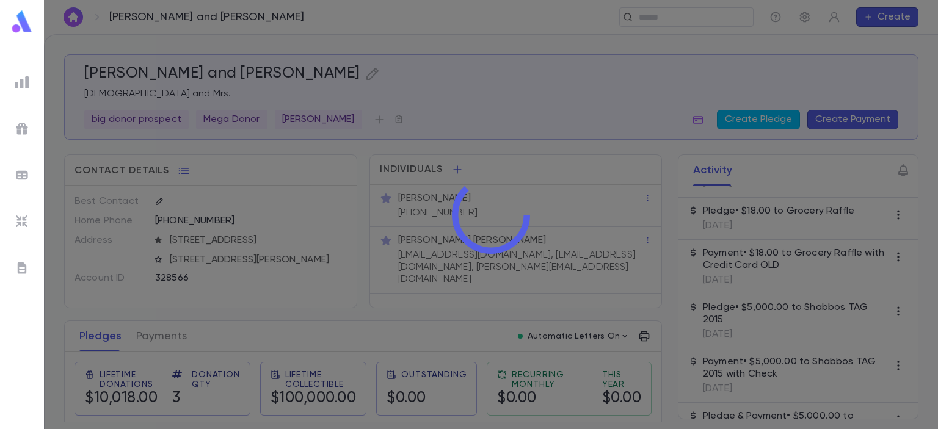
click at [366, 189] on div at bounding box center [491, 214] width 894 height 429
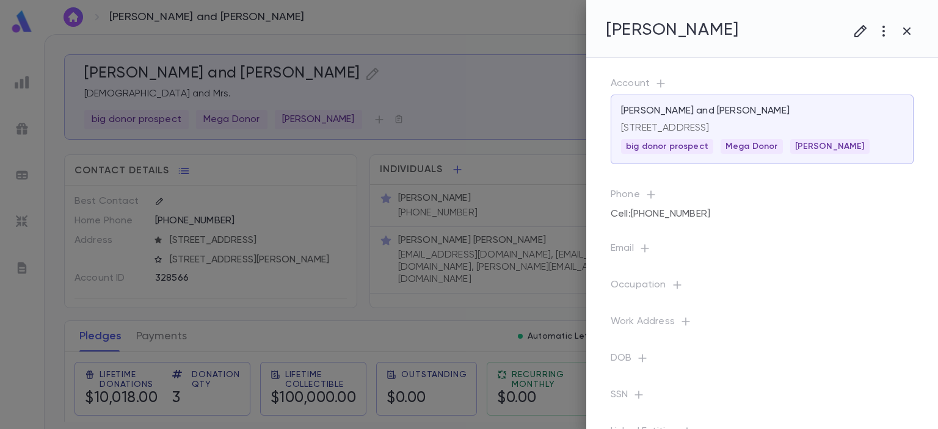
click at [366, 189] on div at bounding box center [469, 214] width 938 height 429
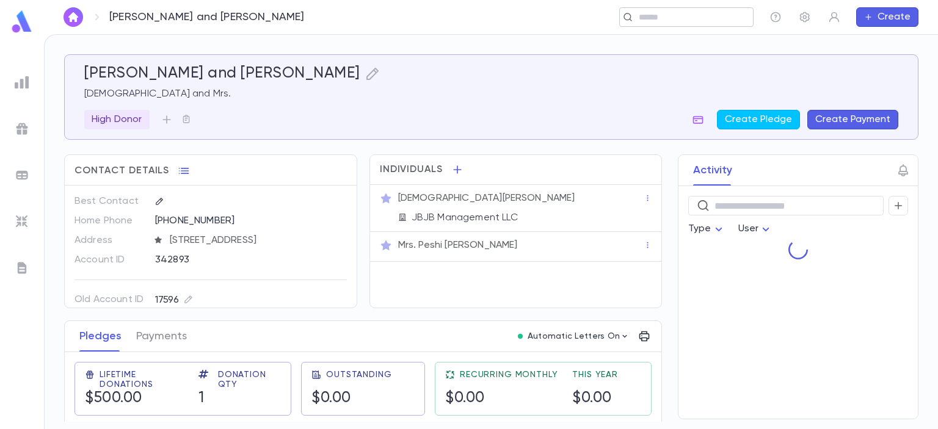
click at [658, 16] on input "text" at bounding box center [691, 18] width 113 height 12
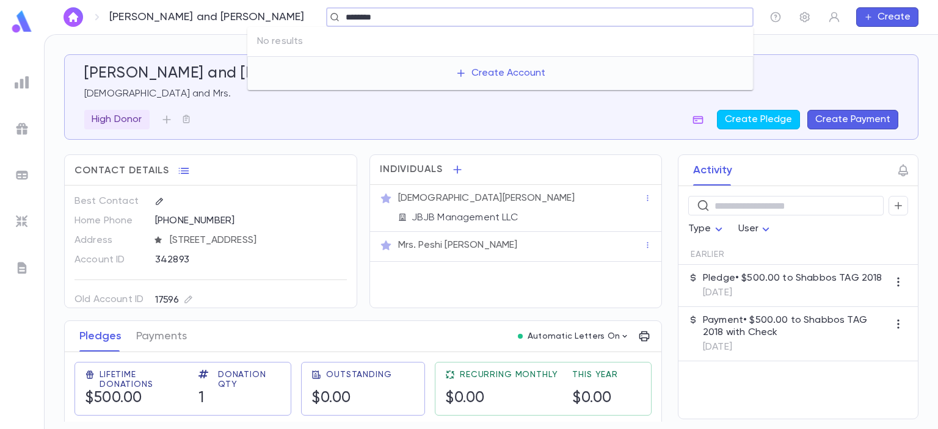
click at [342, 12] on input "********" at bounding box center [536, 18] width 388 height 12
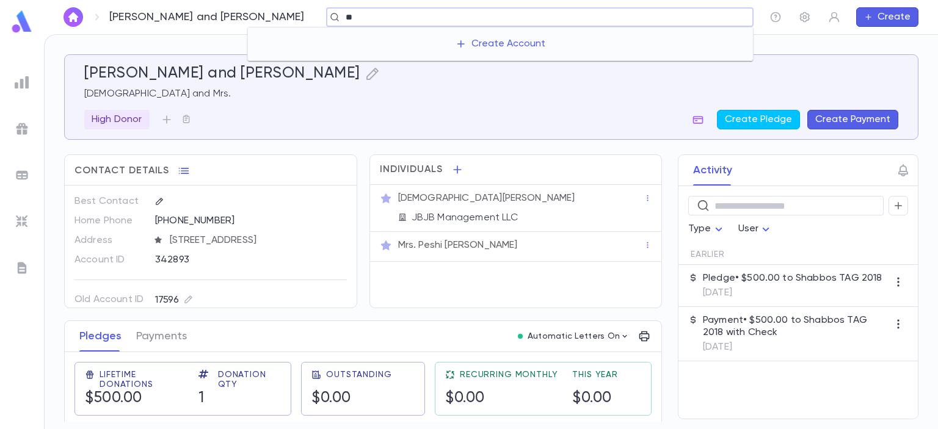
type input "*"
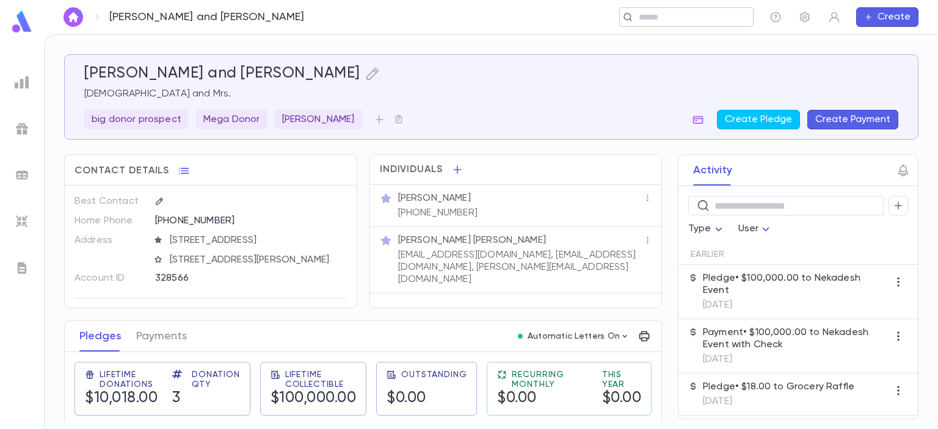
click at [657, 24] on div "​" at bounding box center [686, 17] width 134 height 20
type input "**********"
